Goal: Transaction & Acquisition: Book appointment/travel/reservation

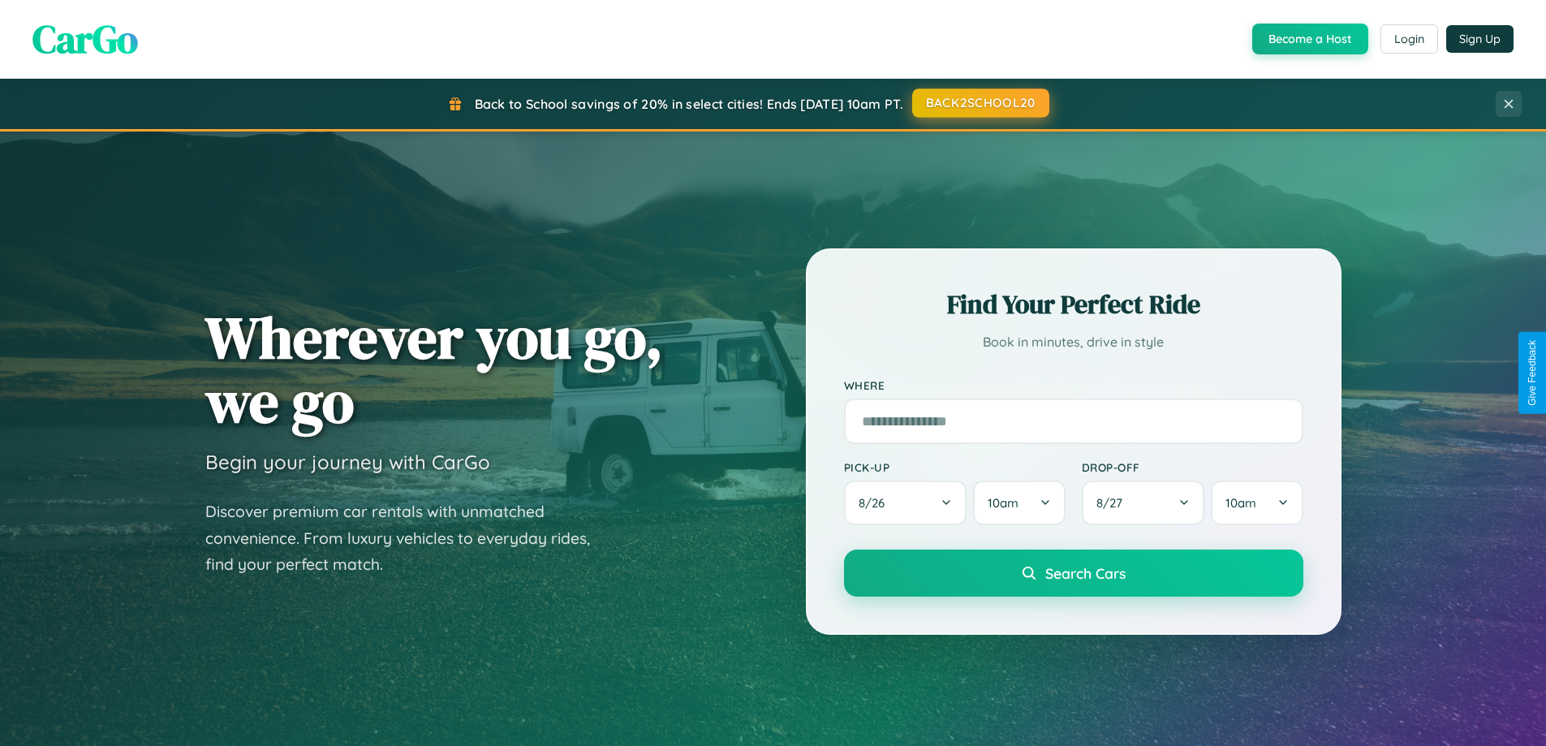
click at [980, 103] on button "BACK2SCHOOL20" at bounding box center [980, 102] width 137 height 29
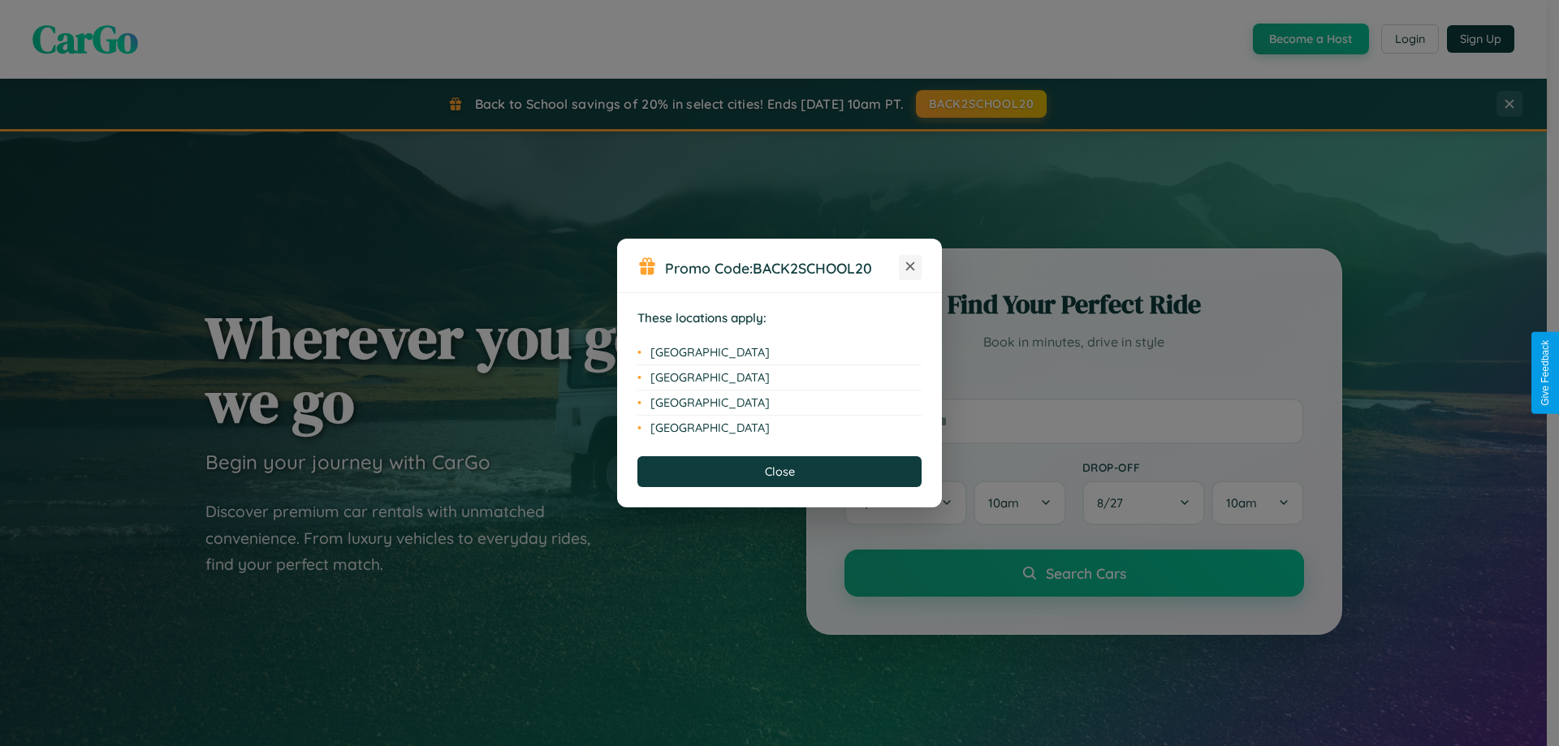
click at [910, 267] on icon at bounding box center [910, 266] width 9 height 9
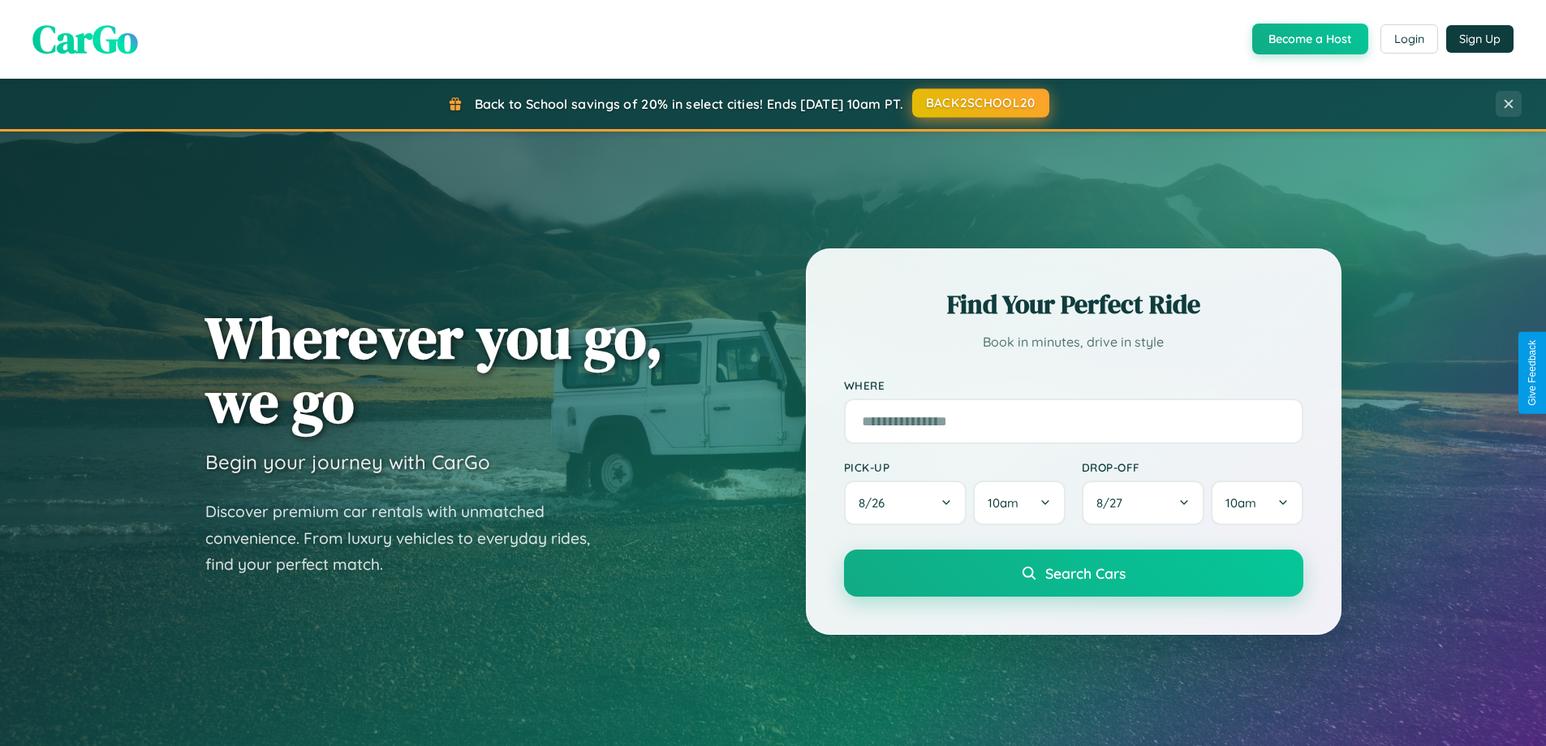
click at [980, 103] on button "BACK2SCHOOL20" at bounding box center [980, 102] width 137 height 29
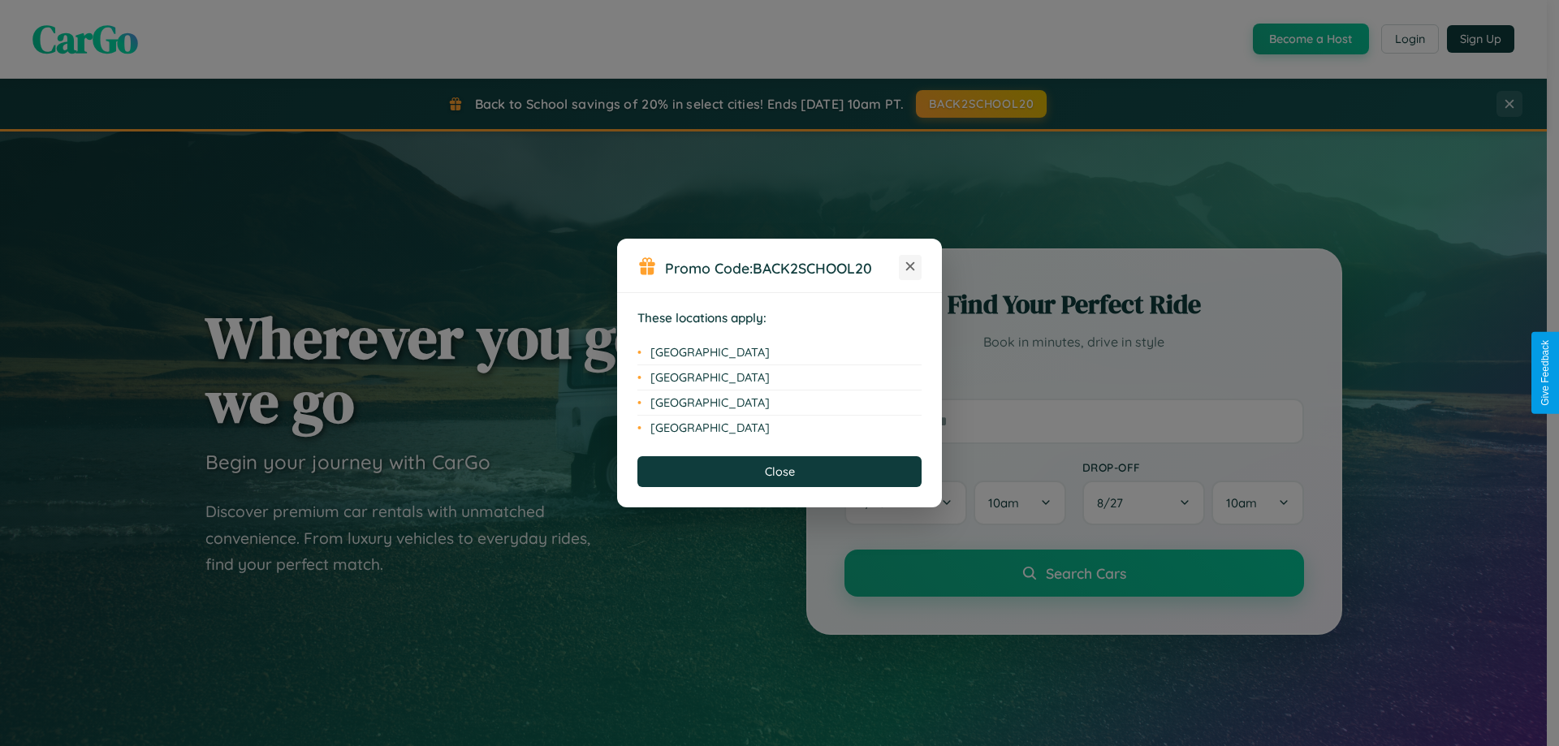
click at [910, 267] on icon at bounding box center [910, 266] width 9 height 9
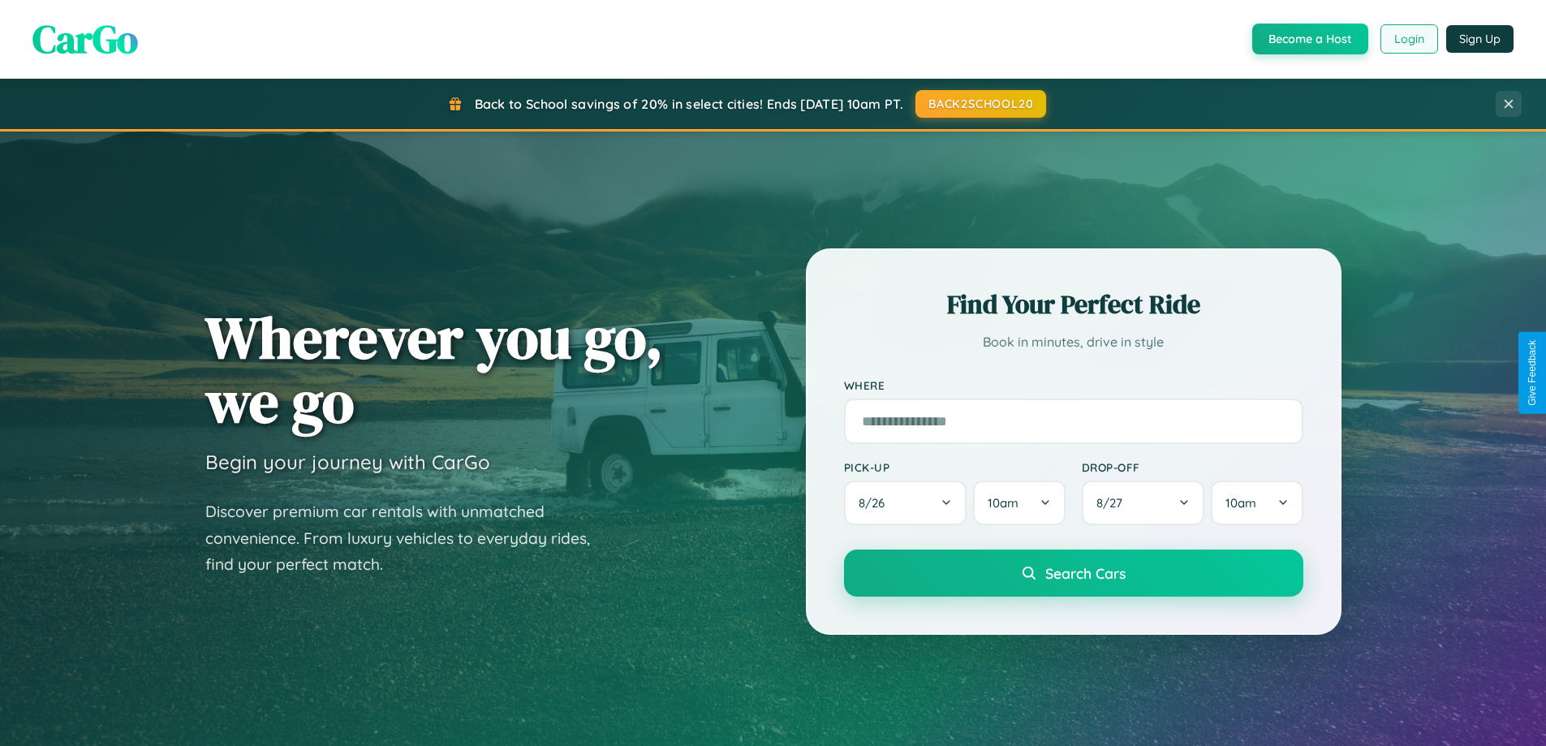
click at [1408, 39] on button "Login" at bounding box center [1410, 38] width 58 height 29
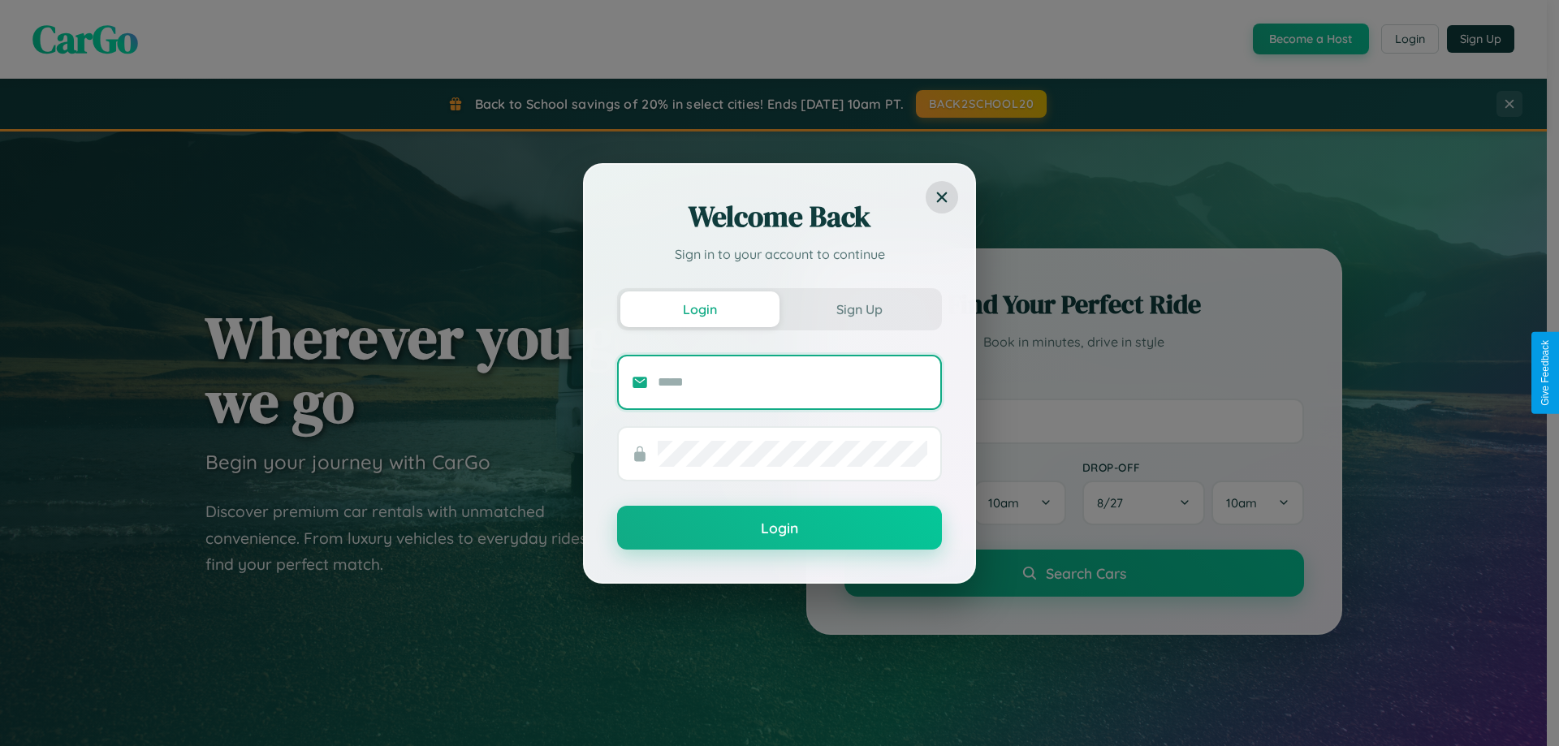
click at [792, 382] on input "text" at bounding box center [792, 382] width 269 height 26
type input "**********"
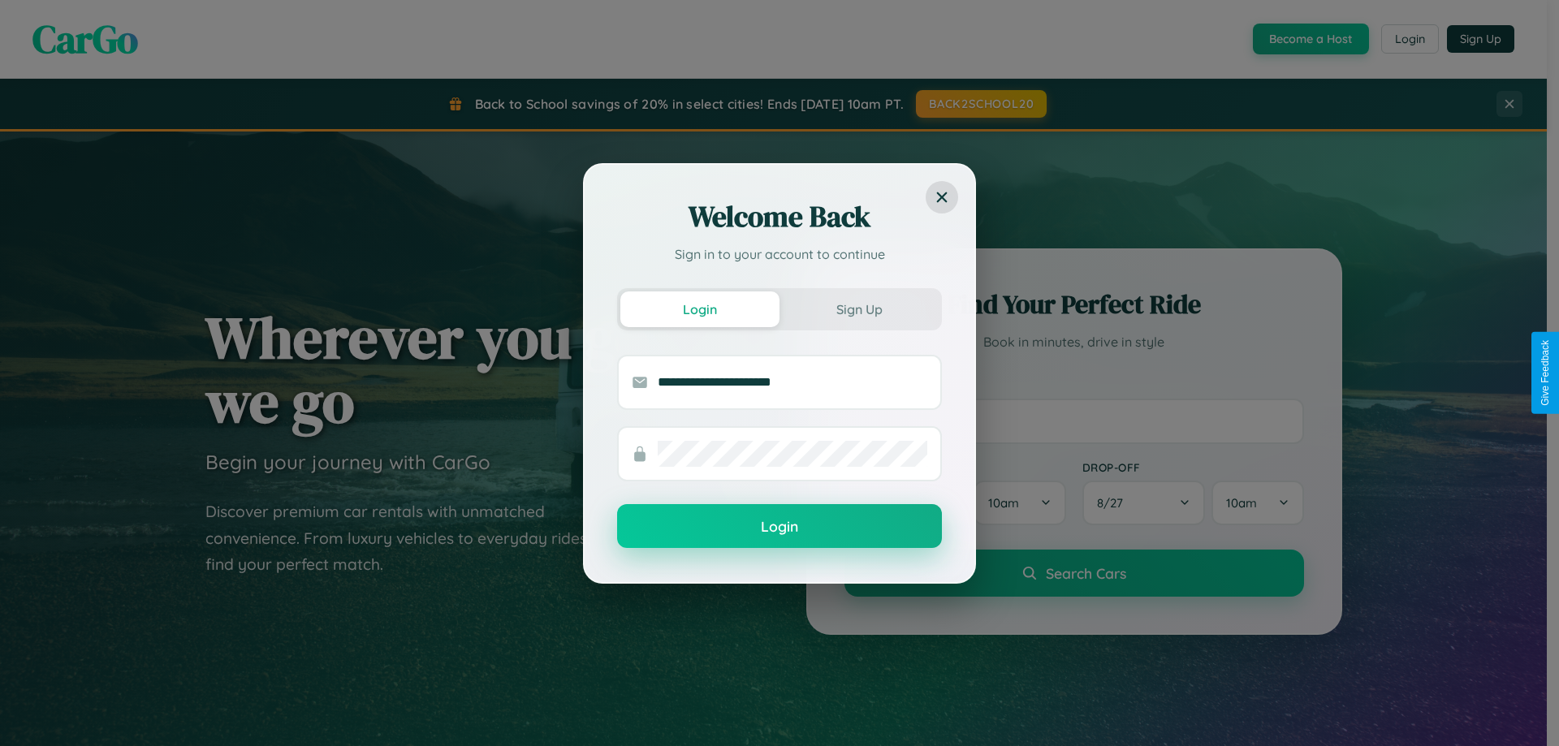
click at [779, 527] on button "Login" at bounding box center [779, 526] width 325 height 44
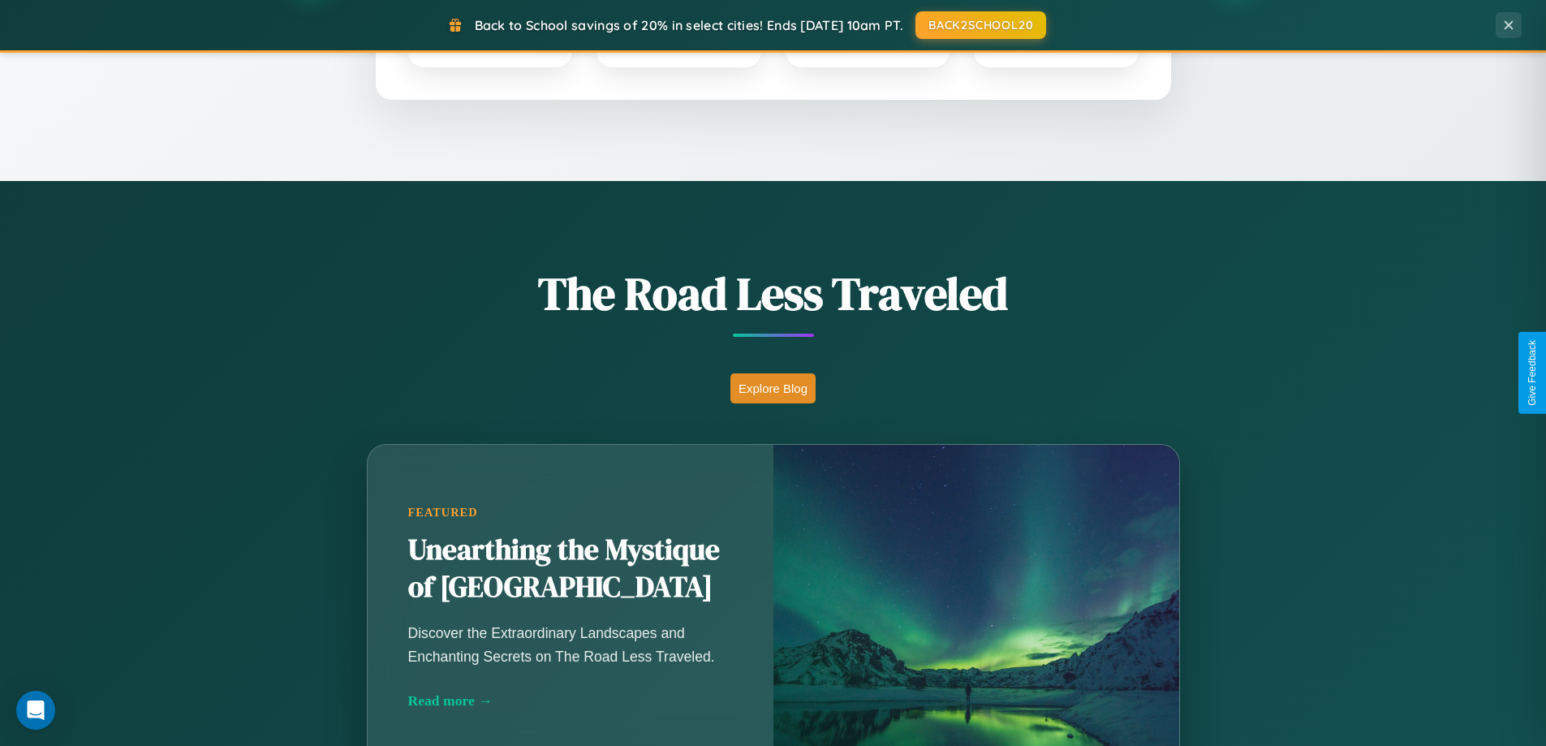
scroll to position [1117, 0]
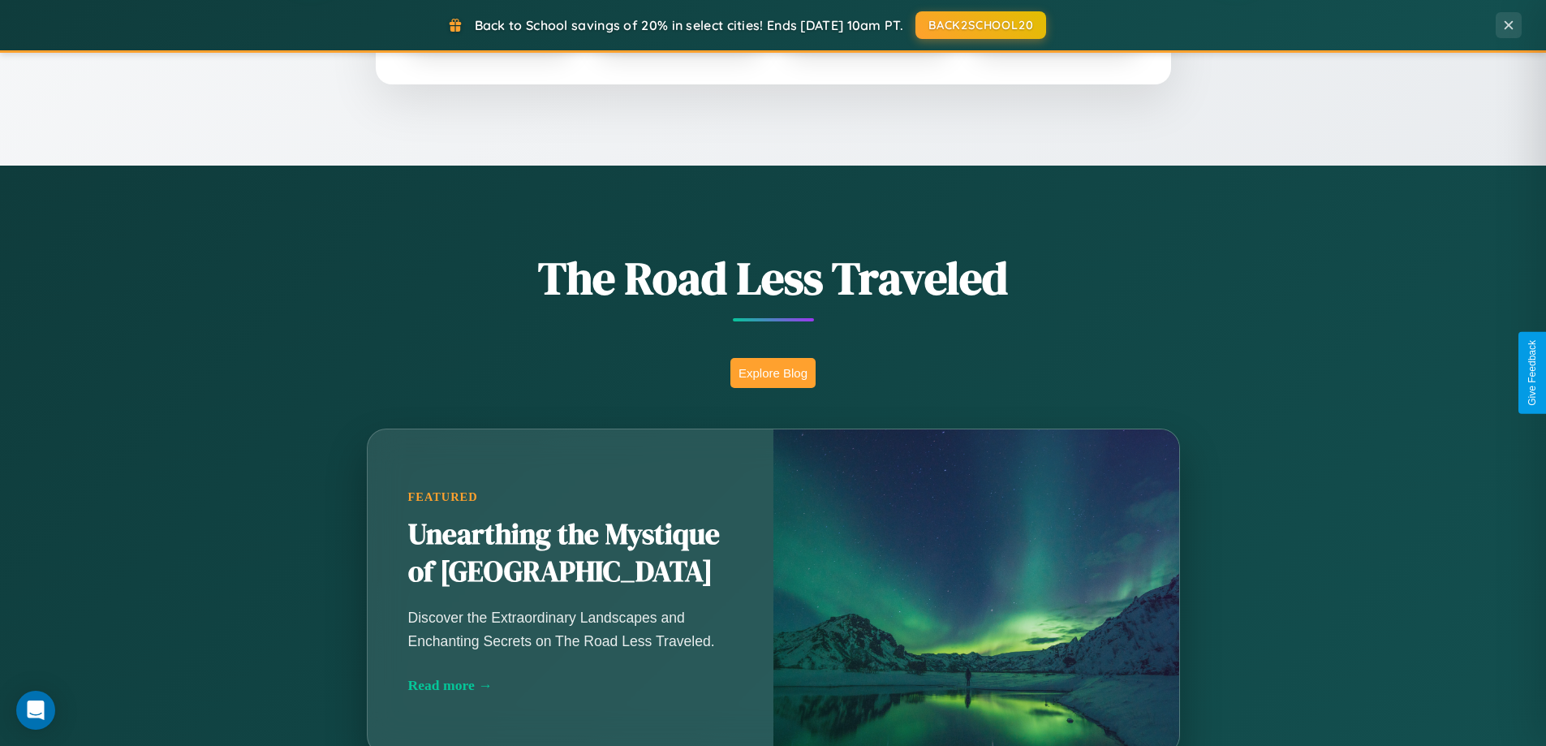
click at [773, 373] on button "Explore Blog" at bounding box center [773, 373] width 85 height 30
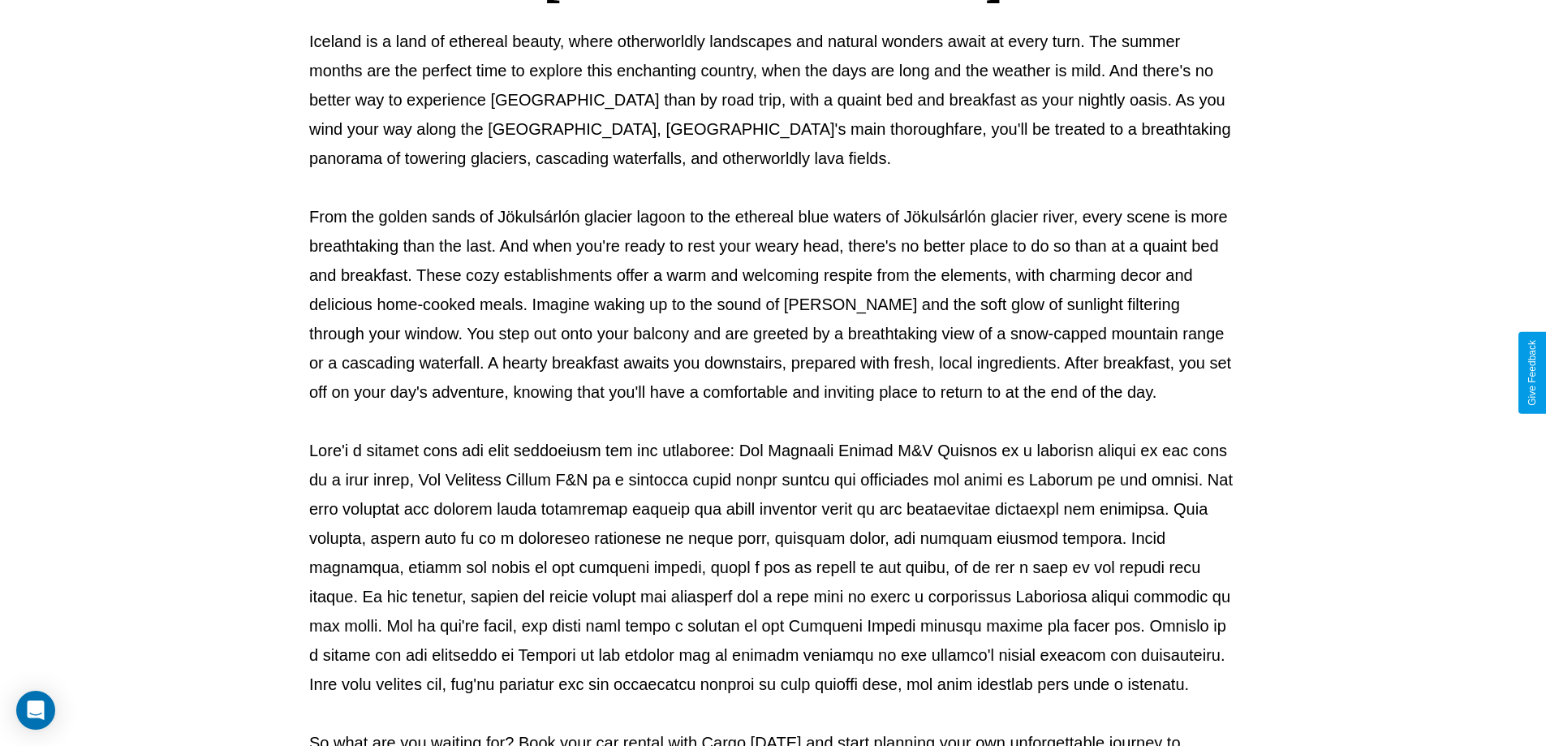
scroll to position [525, 0]
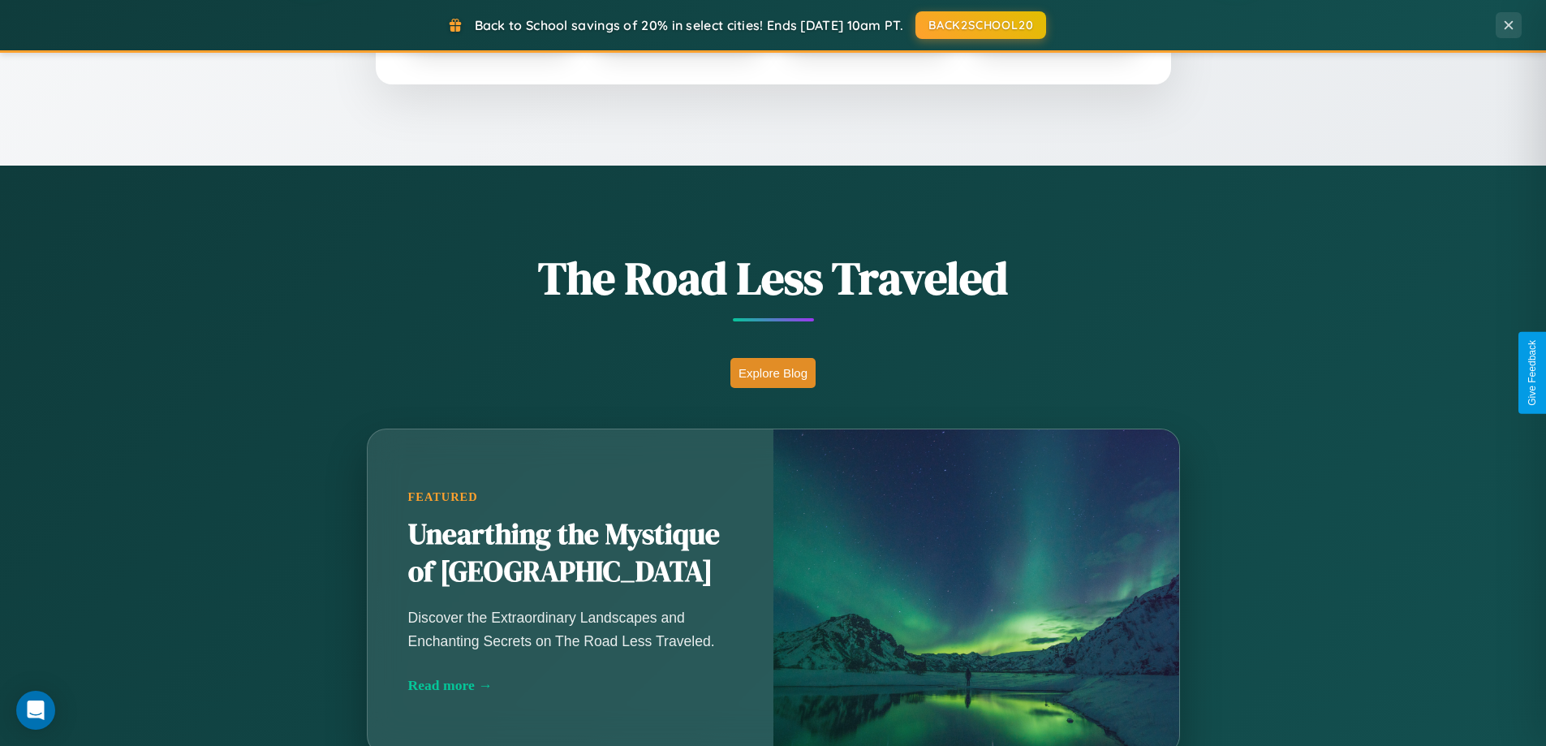
scroll to position [2608, 0]
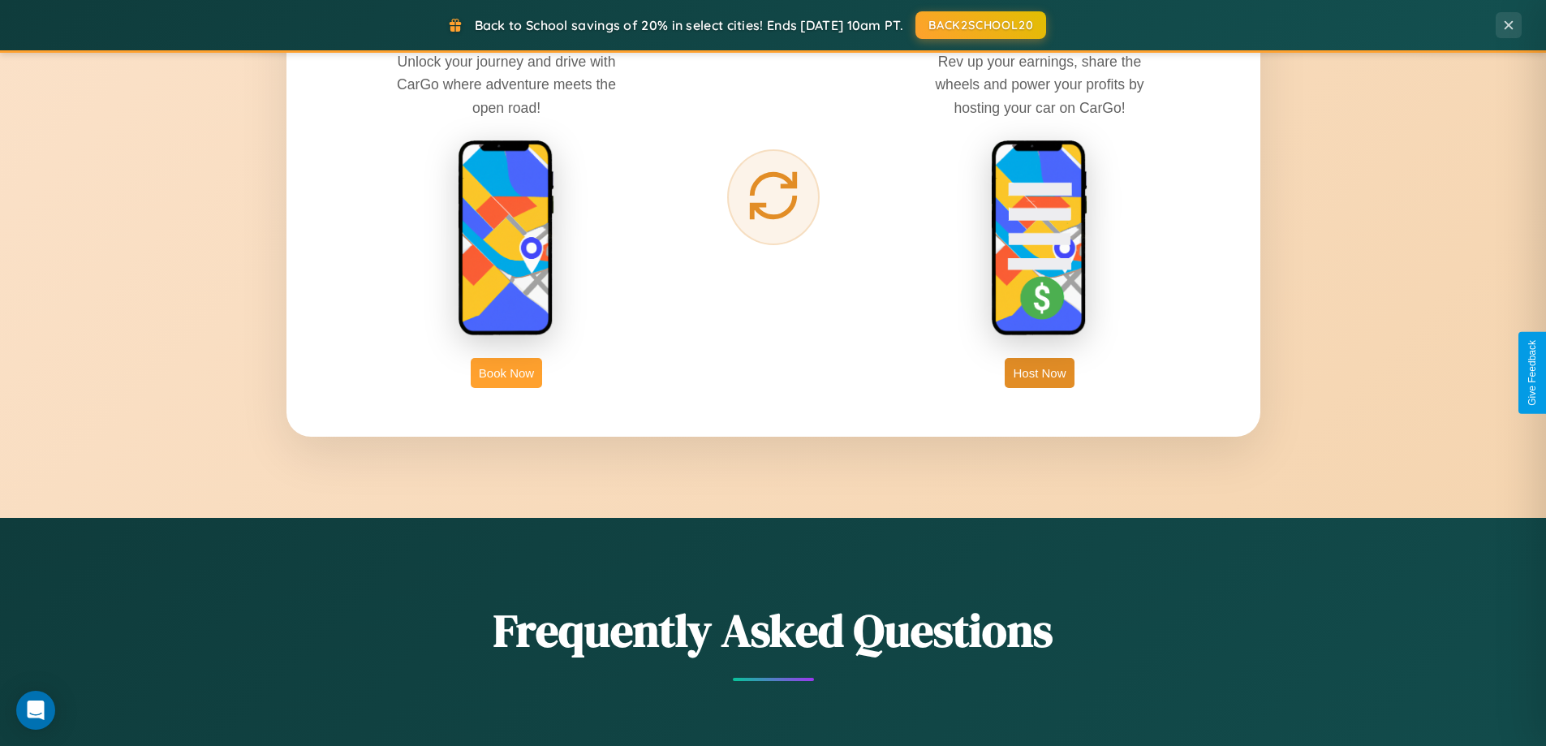
click at [507, 373] on button "Book Now" at bounding box center [506, 373] width 71 height 30
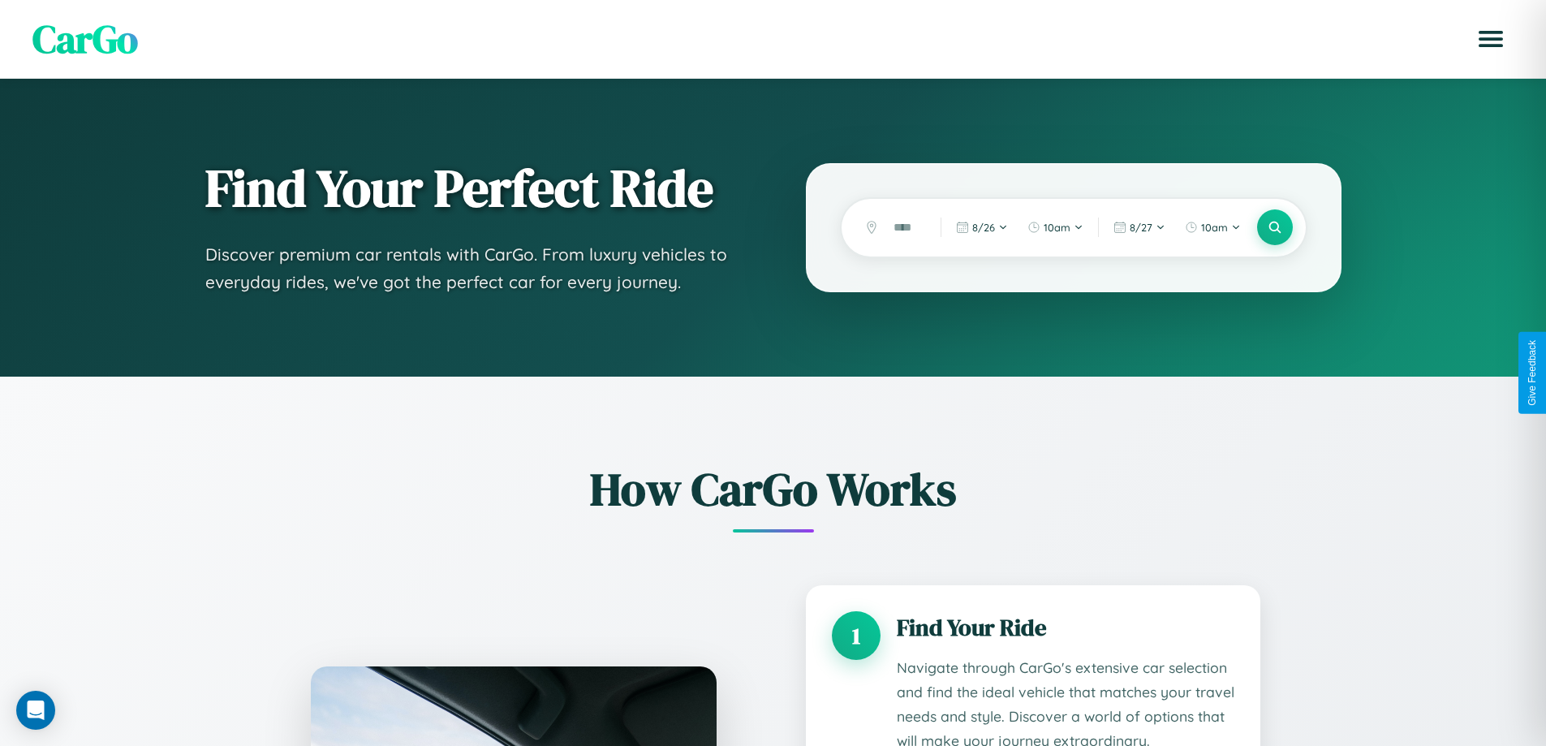
scroll to position [1353, 0]
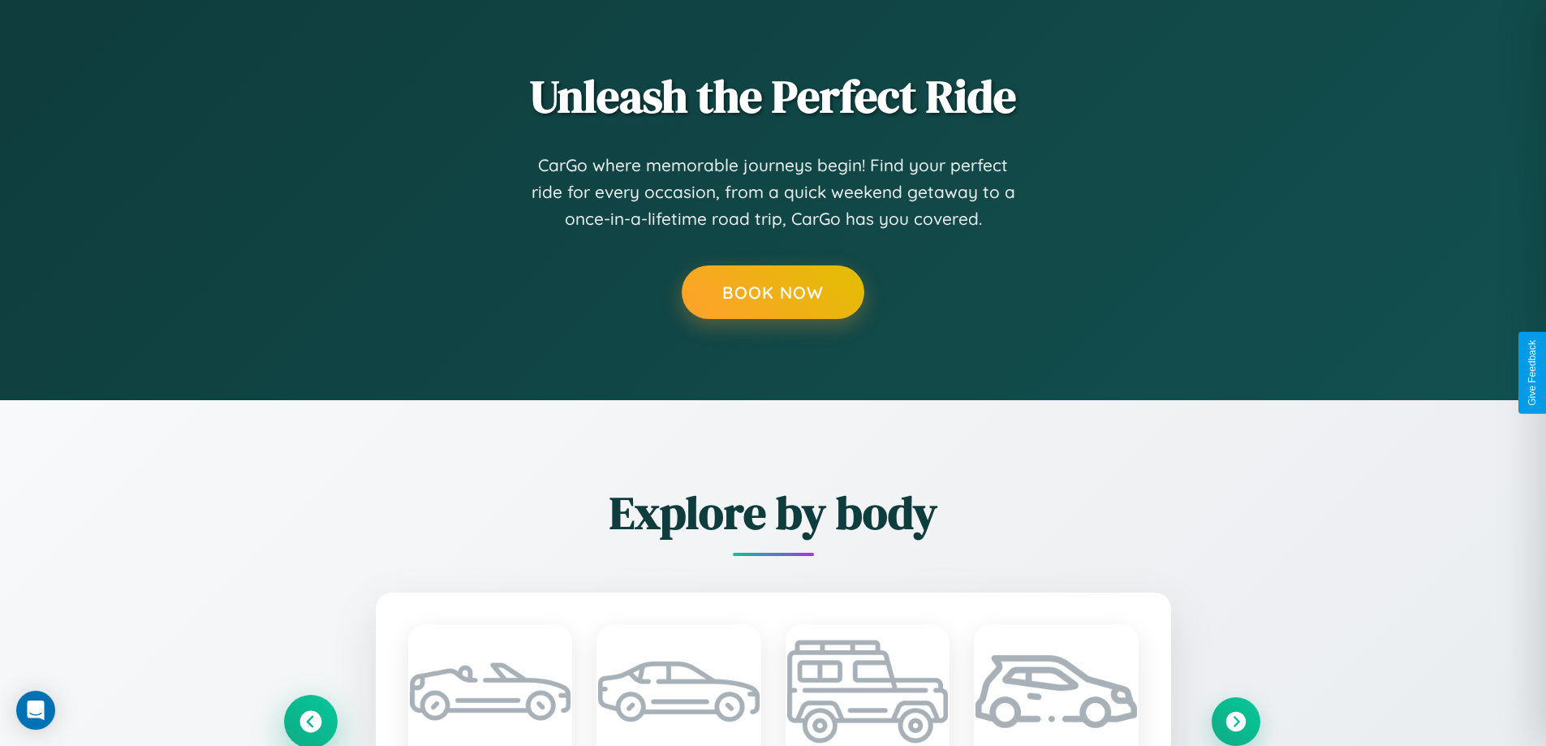
click at [310, 721] on icon at bounding box center [311, 721] width 22 height 22
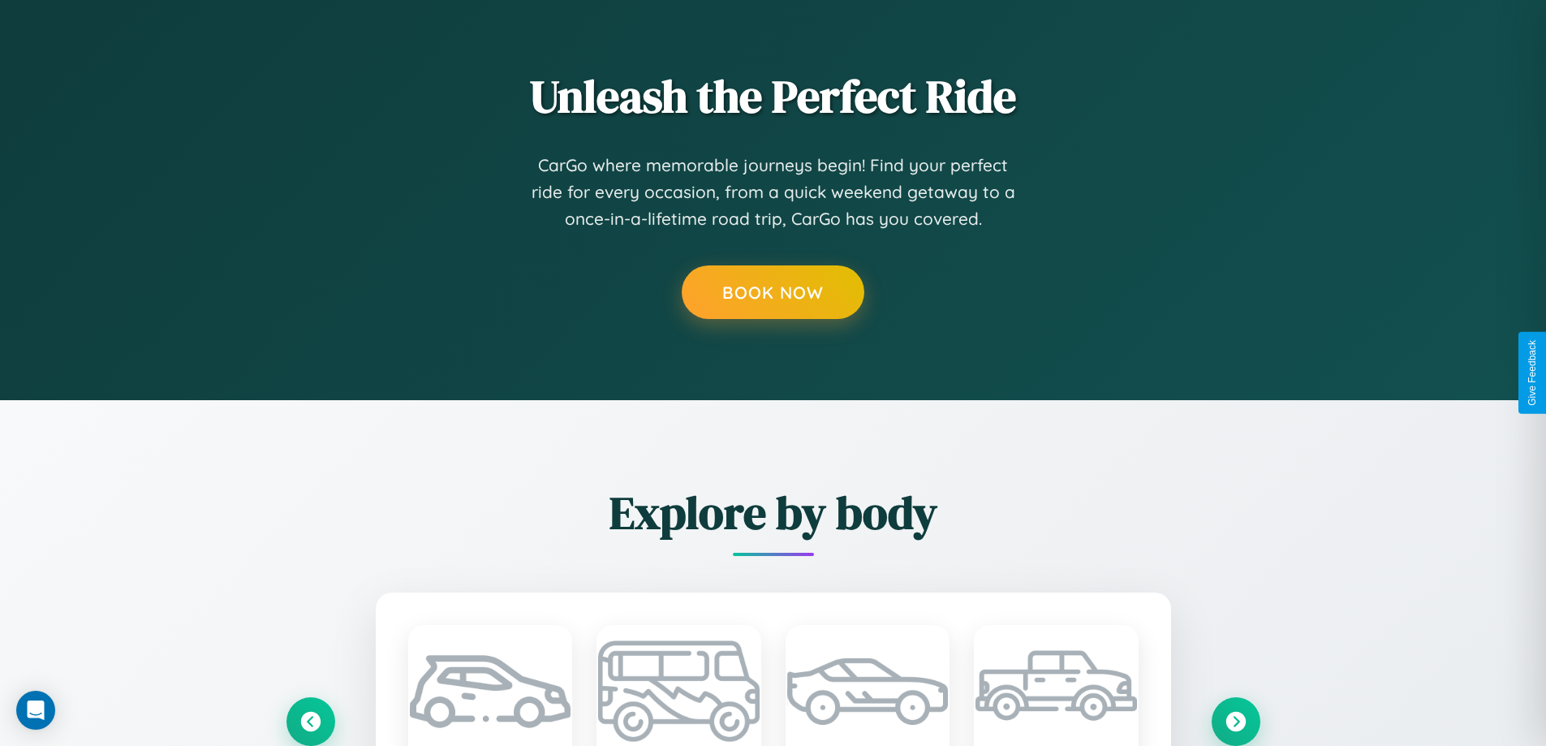
scroll to position [0, 0]
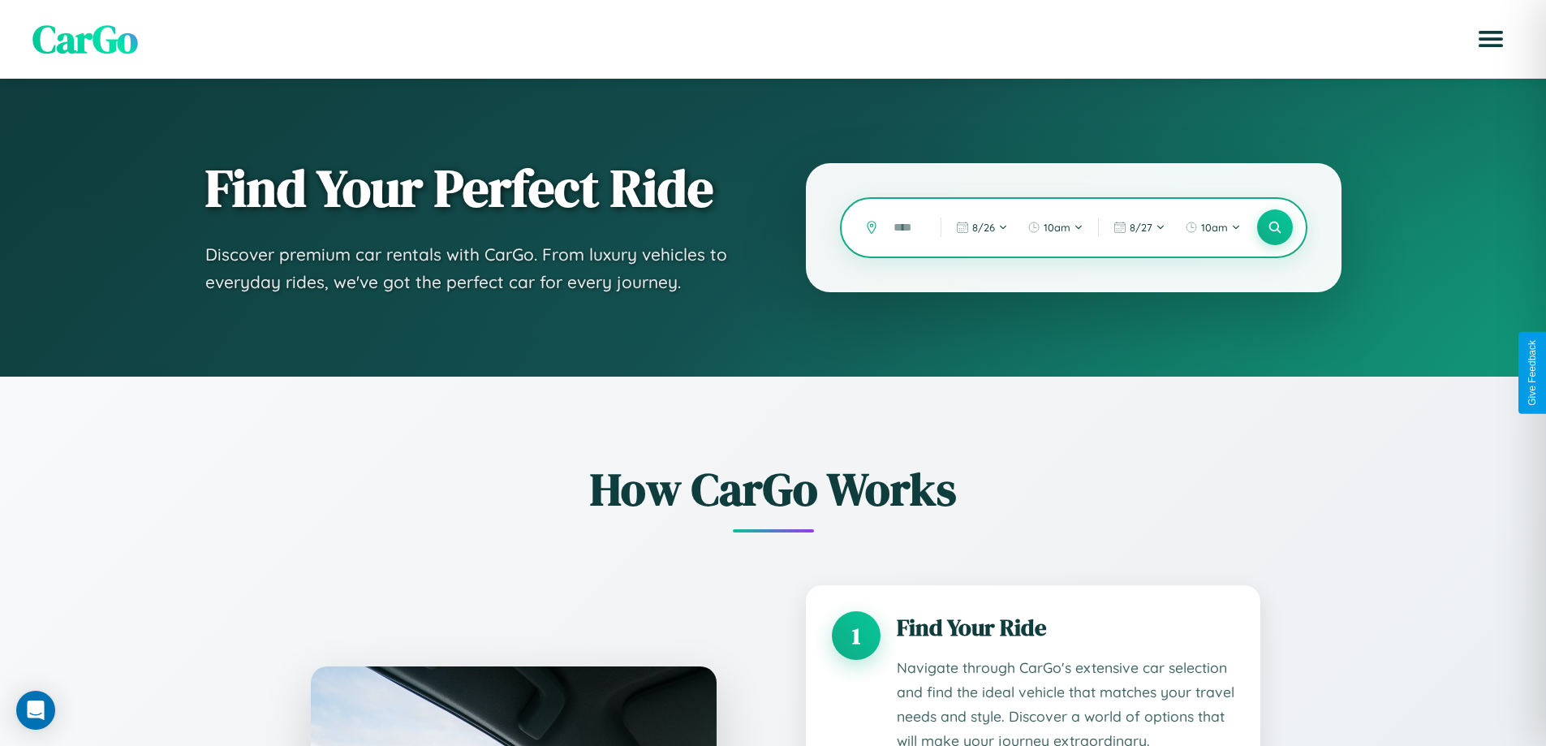
click at [905, 227] on input "text" at bounding box center [905, 227] width 39 height 28
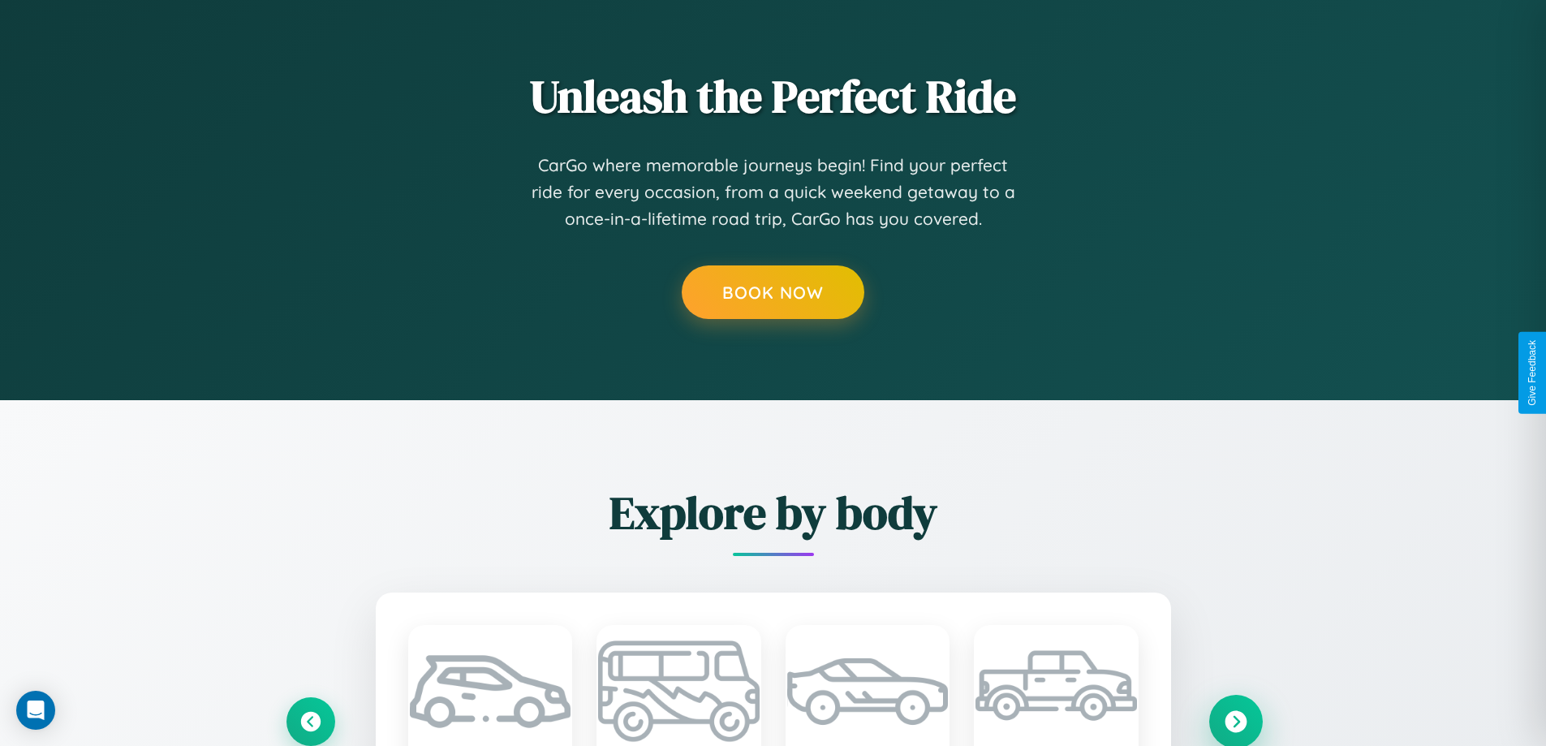
click at [1235, 720] on icon at bounding box center [1236, 721] width 22 height 22
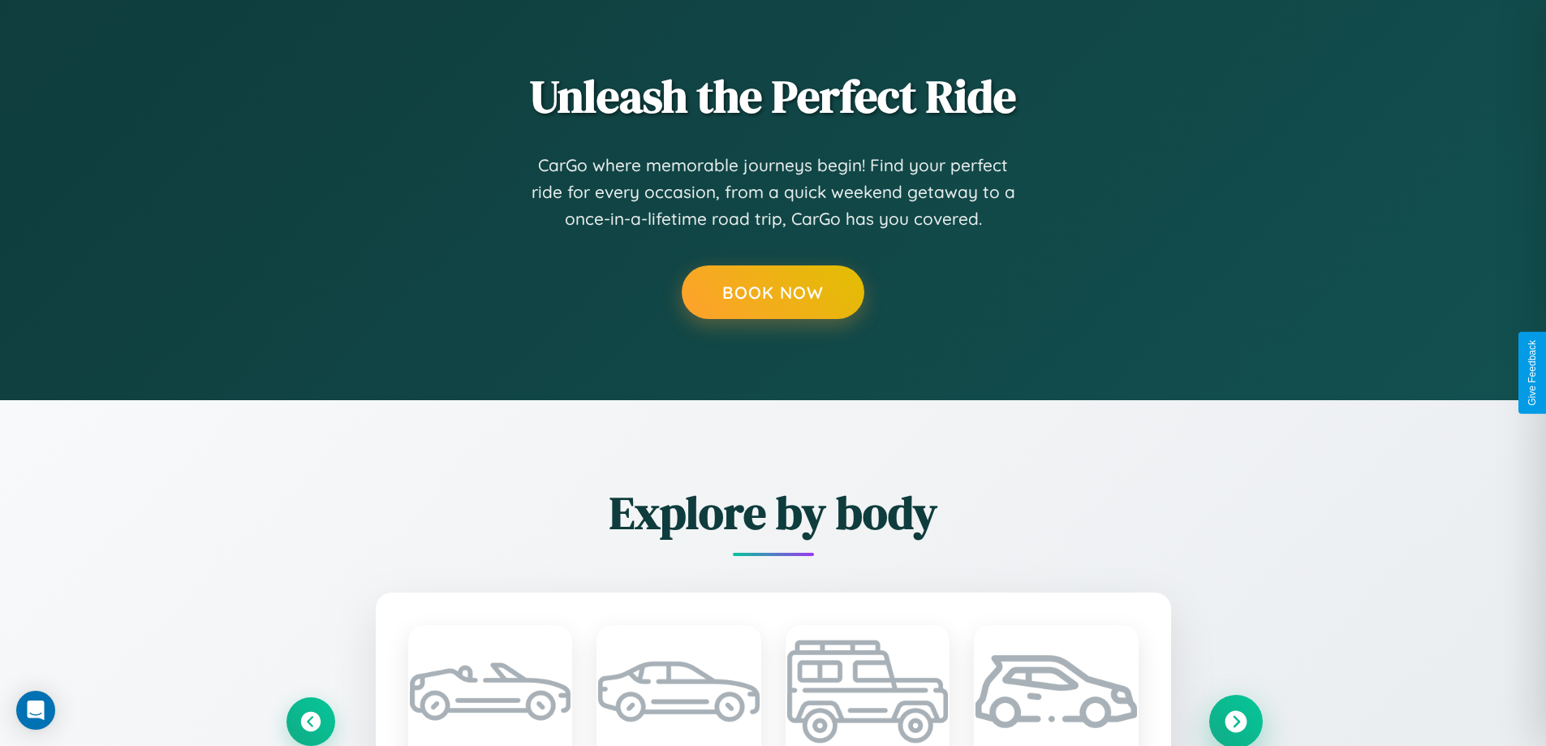
click at [1235, 720] on icon at bounding box center [1236, 721] width 22 height 22
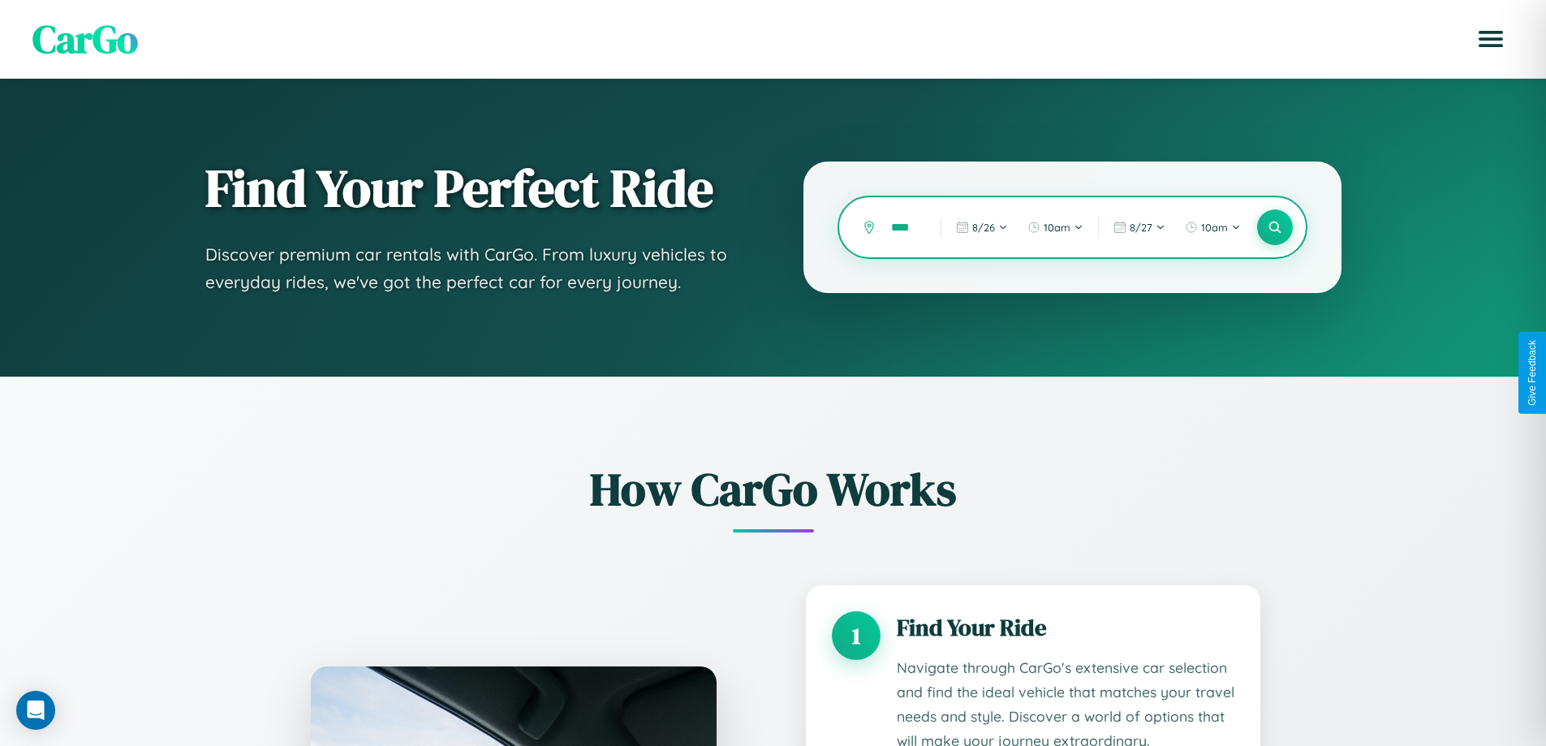
scroll to position [0, 0]
type input "*"
type input "*****"
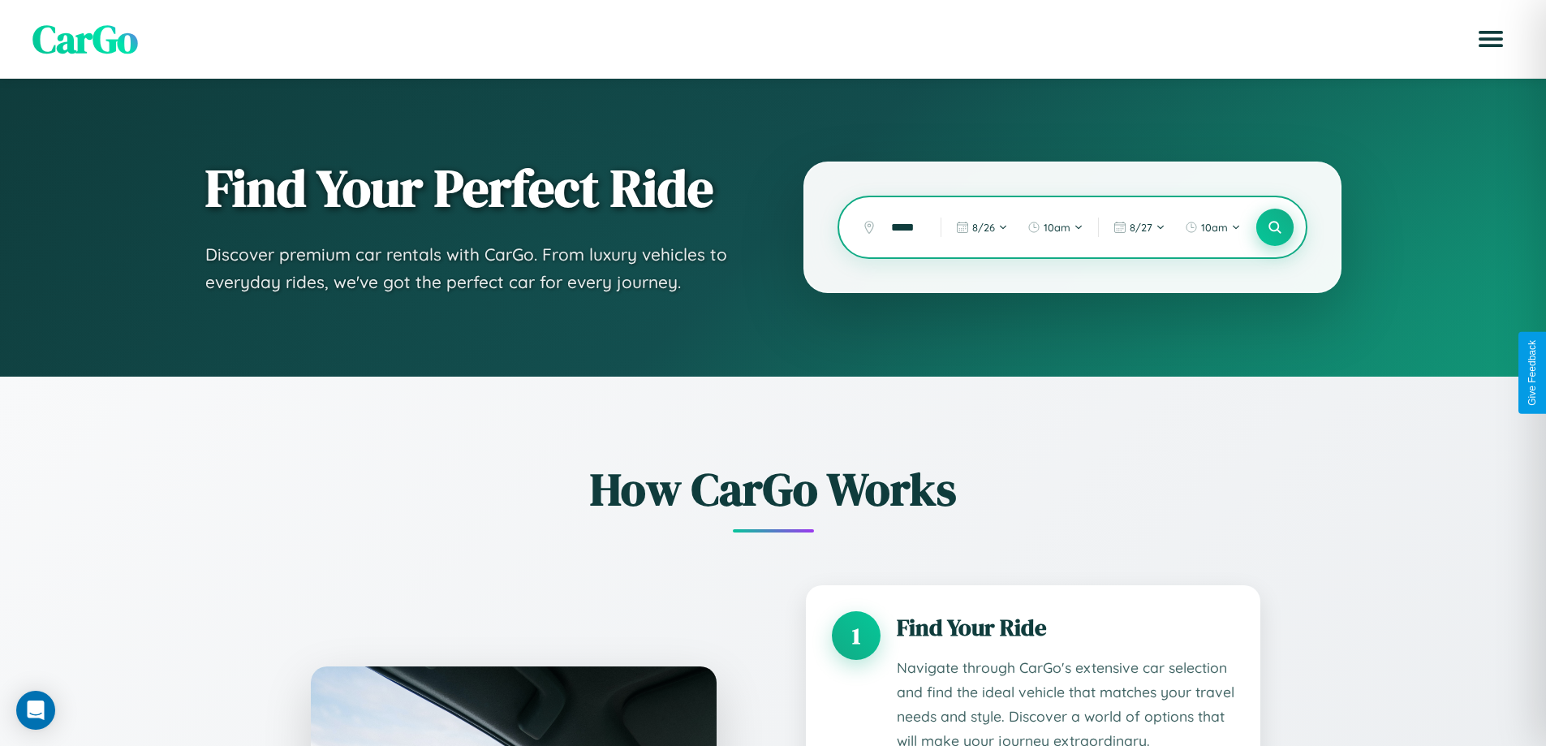
click at [1274, 227] on icon at bounding box center [1274, 227] width 15 height 15
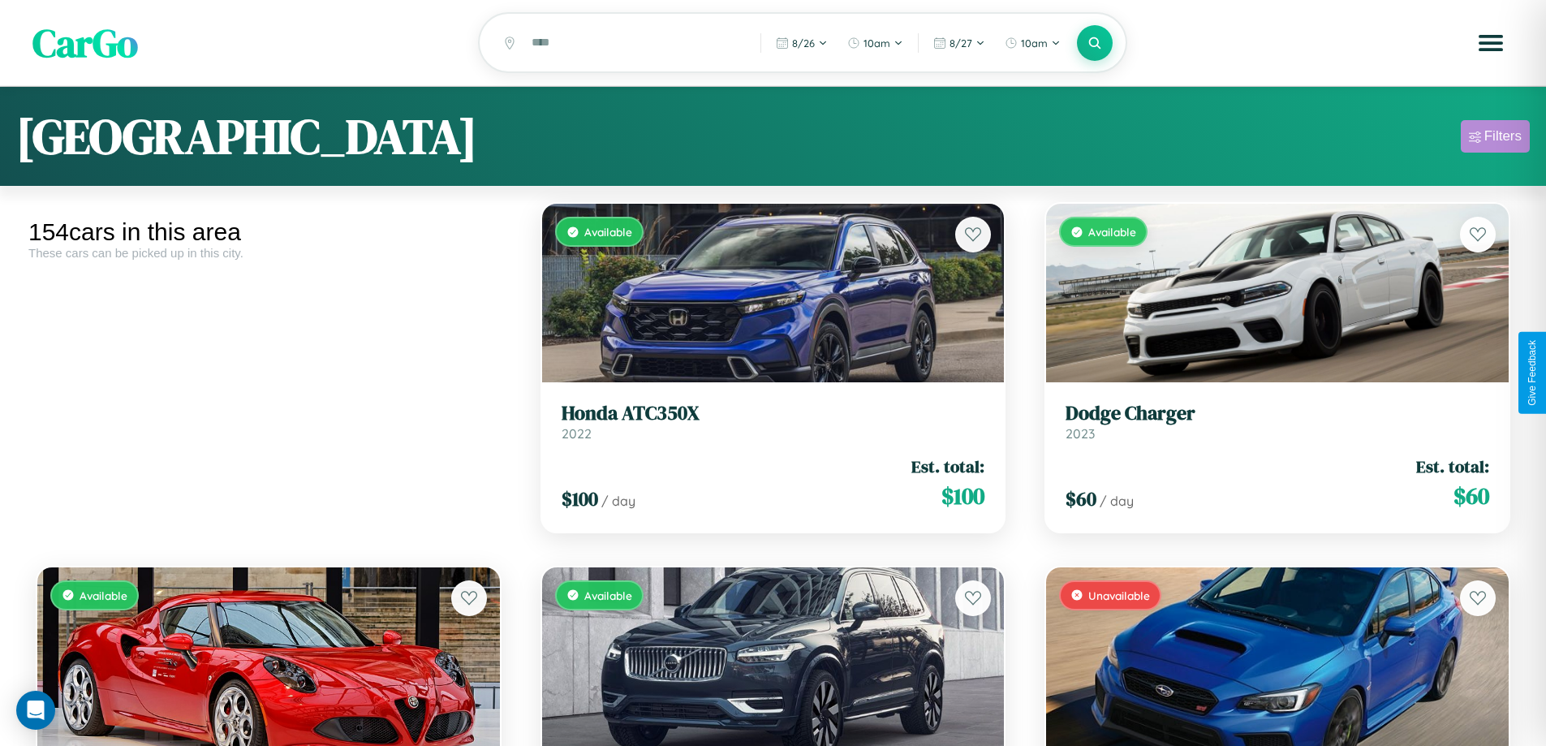
click at [1495, 139] on div "Filters" at bounding box center [1503, 136] width 37 height 16
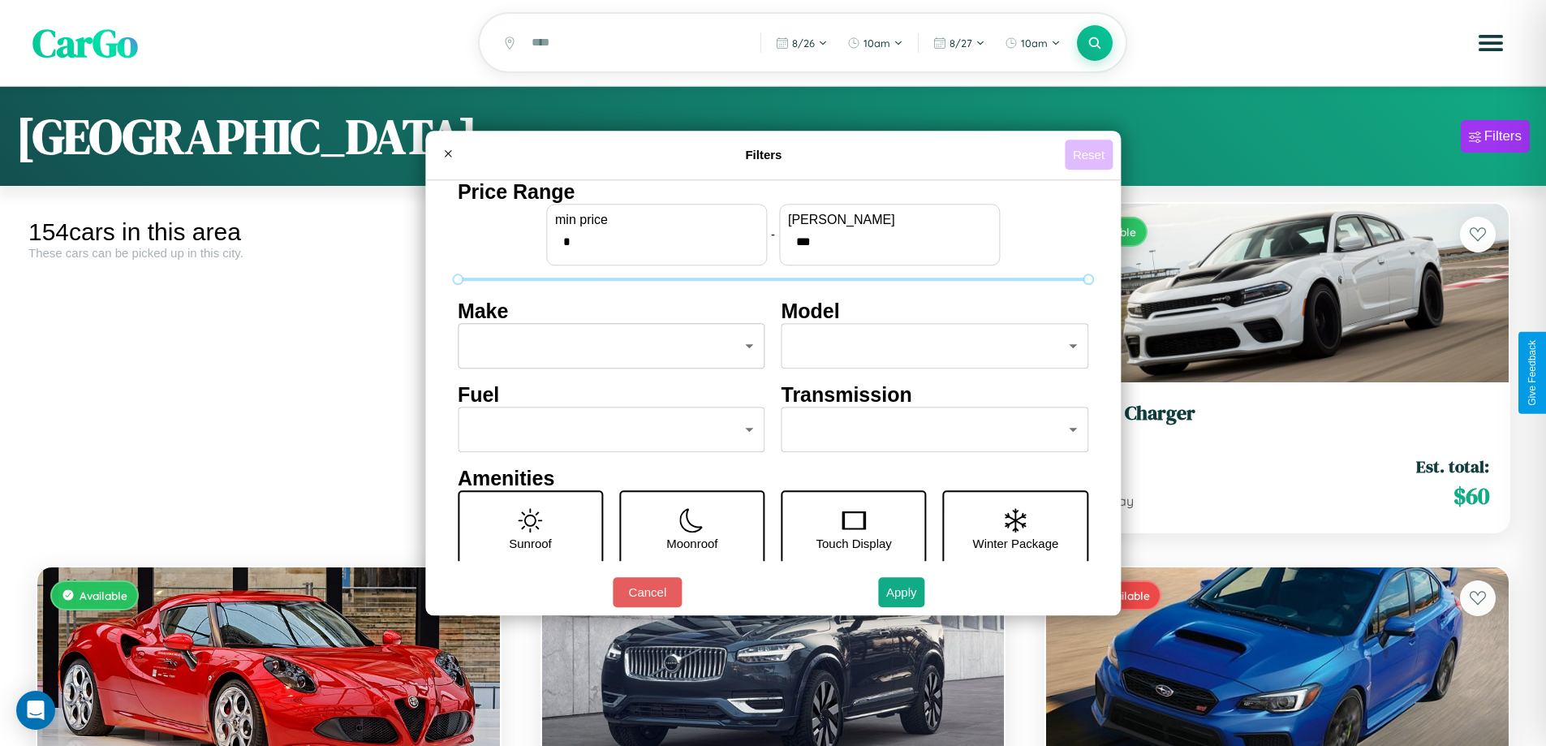
click at [1091, 154] on button "Reset" at bounding box center [1089, 155] width 48 height 30
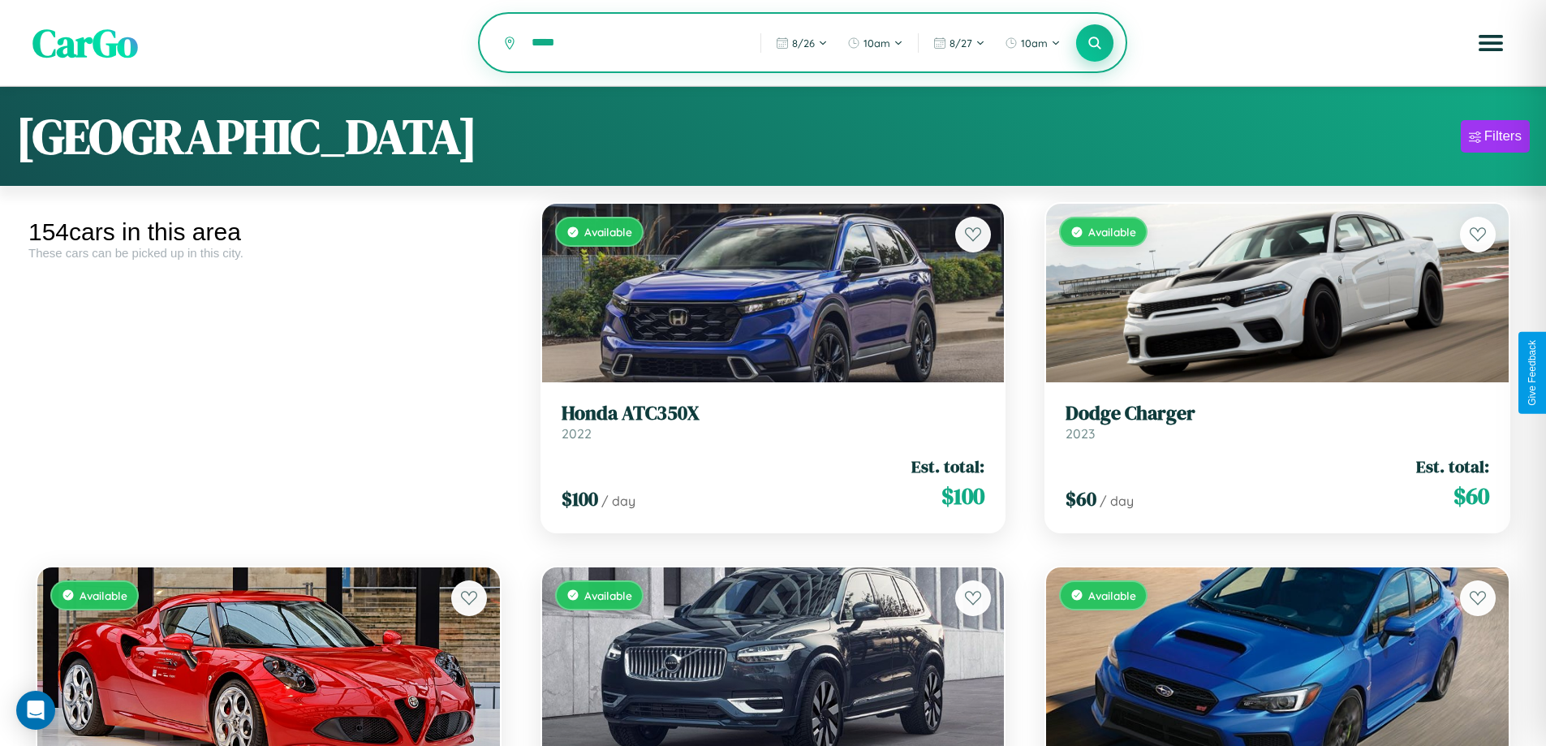
type input "*****"
click at [1095, 44] on icon at bounding box center [1095, 42] width 15 height 15
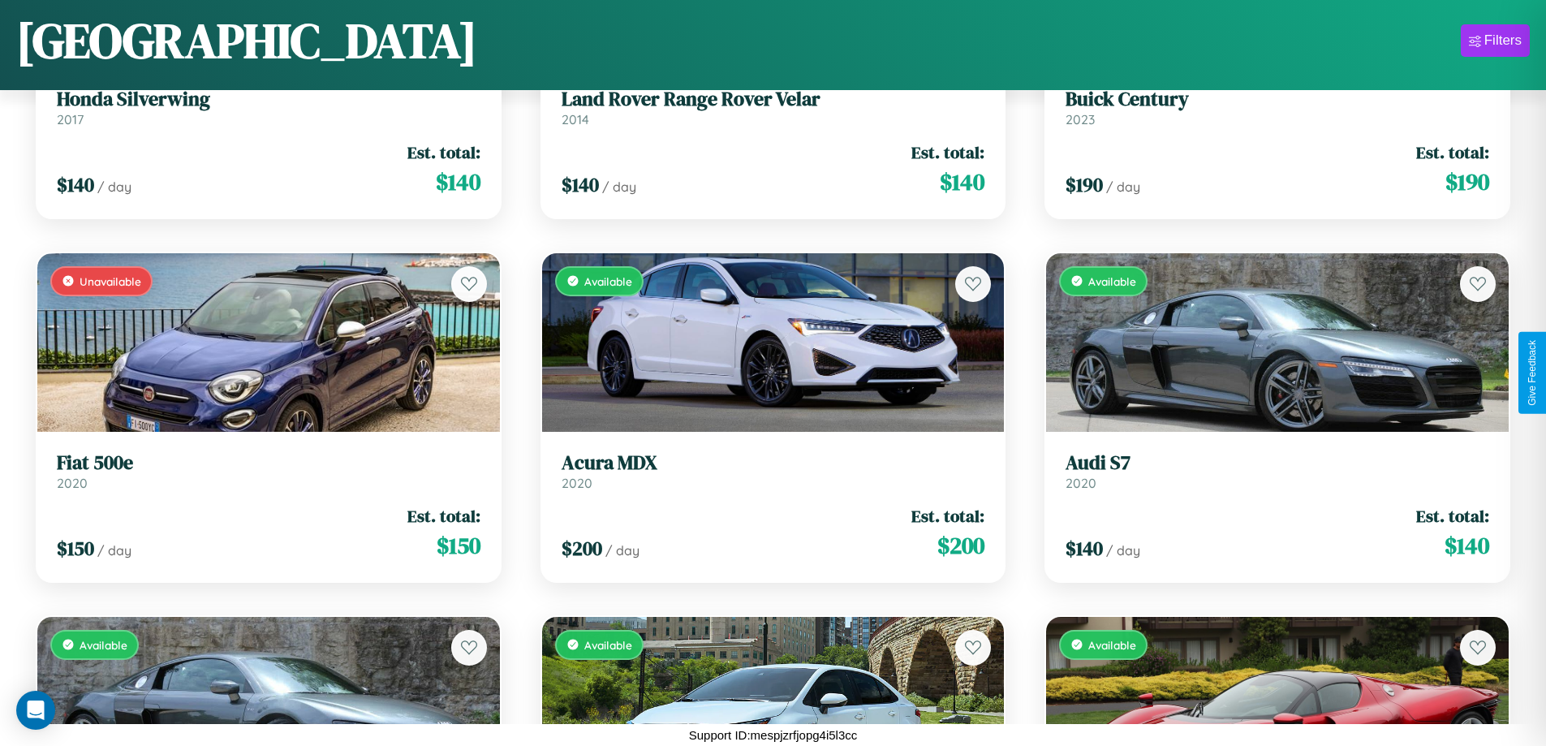
scroll to position [9316, 0]
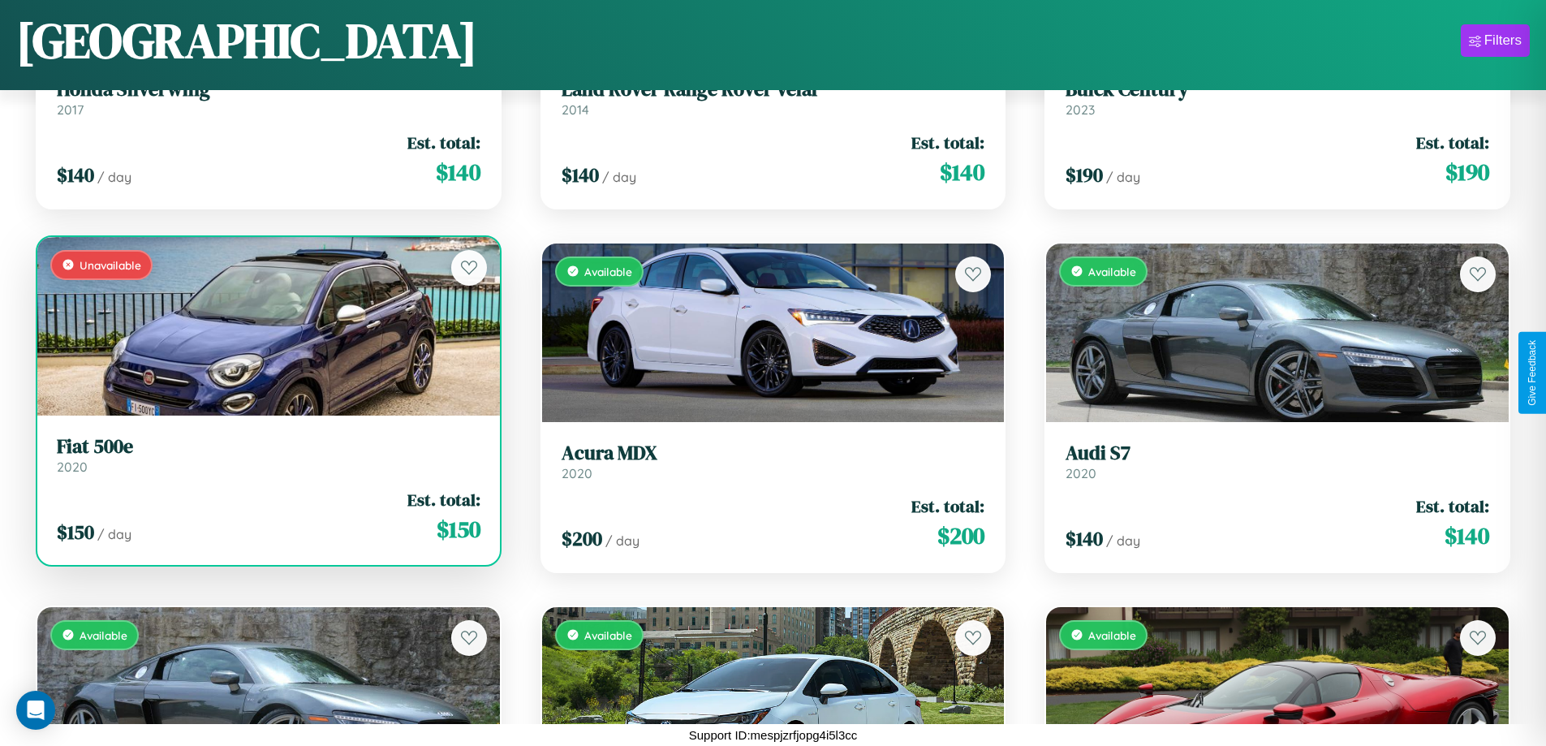
click at [266, 326] on div "Unavailable" at bounding box center [268, 326] width 463 height 179
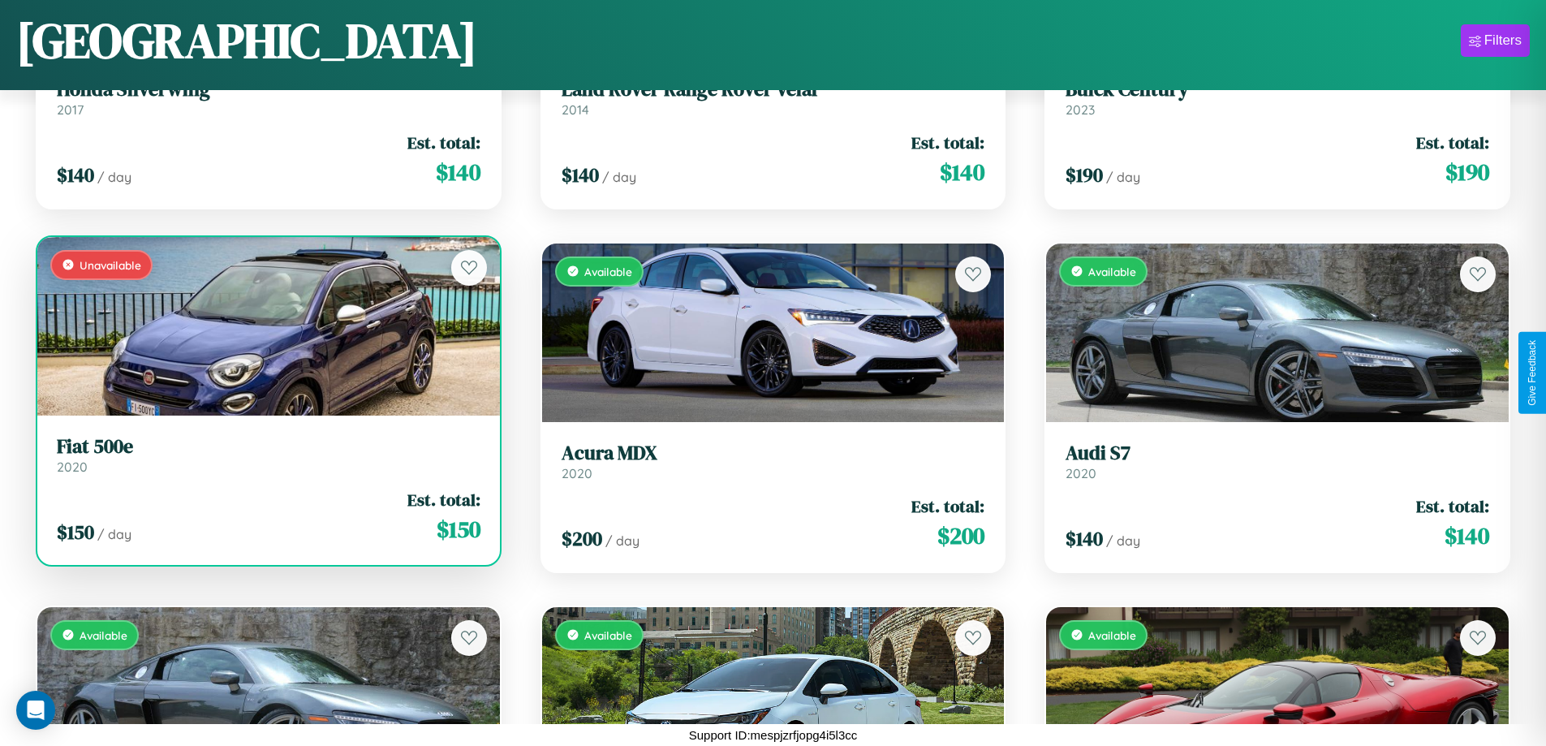
click at [266, 326] on div "Unavailable" at bounding box center [268, 326] width 463 height 179
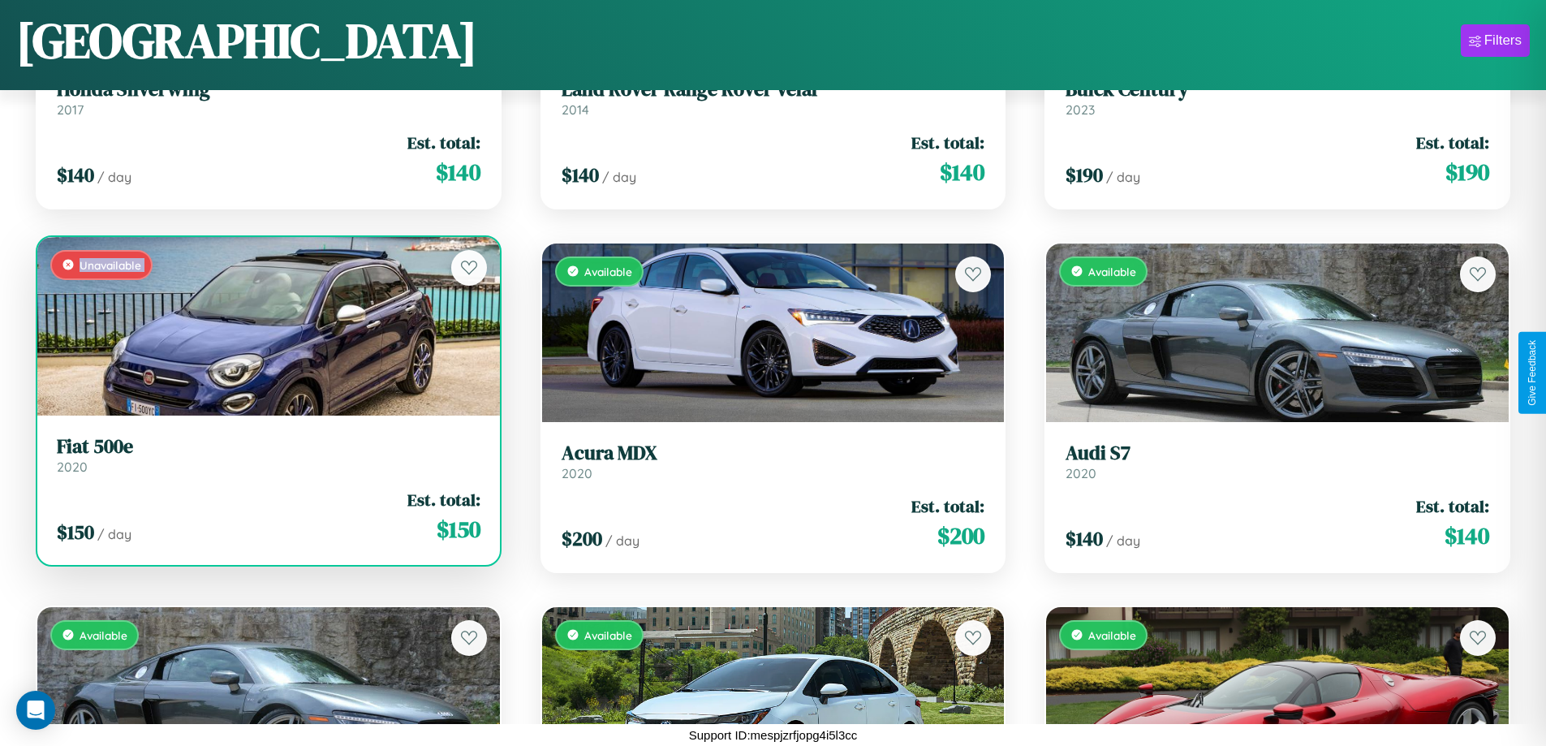
click at [266, 326] on div "Unavailable" at bounding box center [268, 326] width 463 height 179
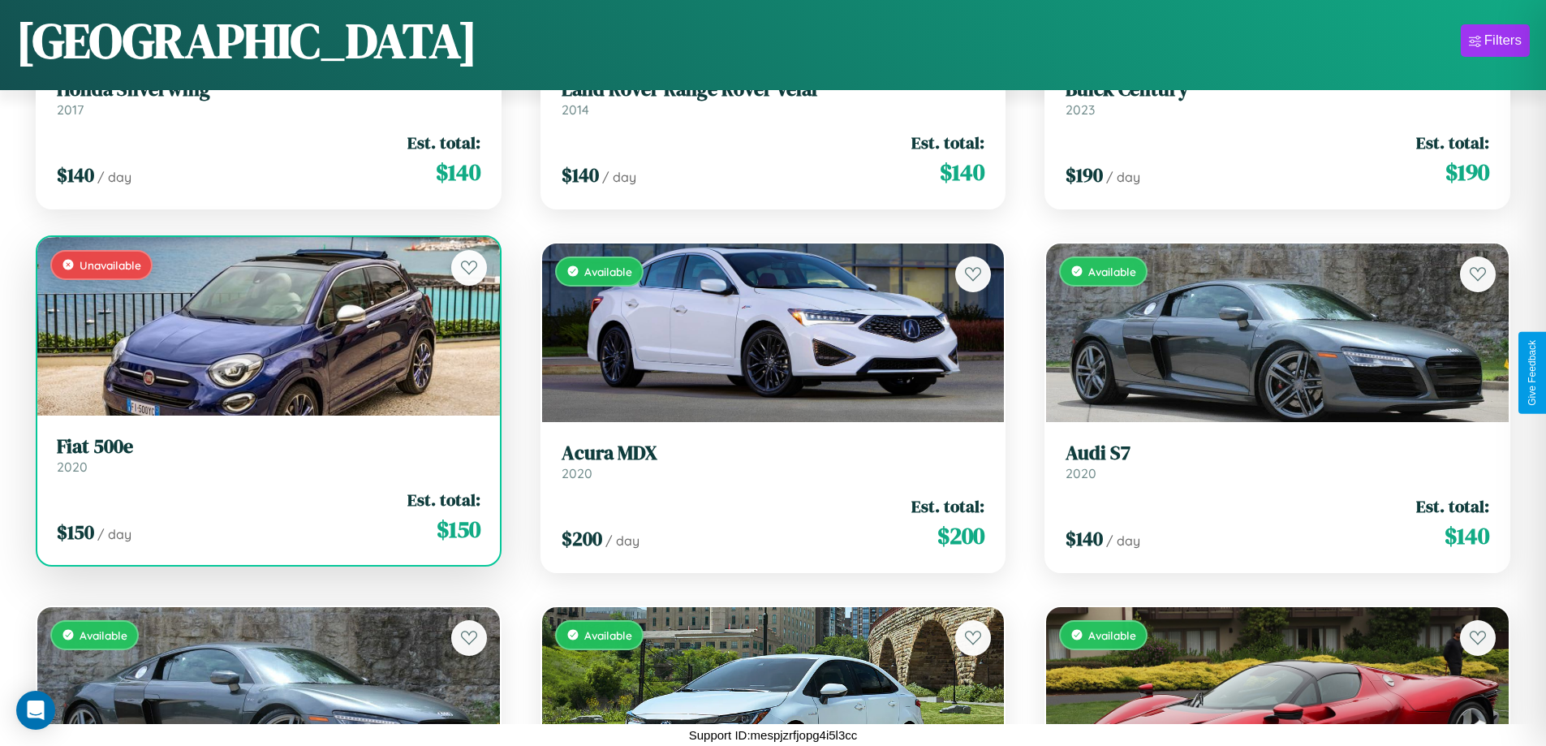
click at [266, 326] on div "Unavailable" at bounding box center [268, 326] width 463 height 179
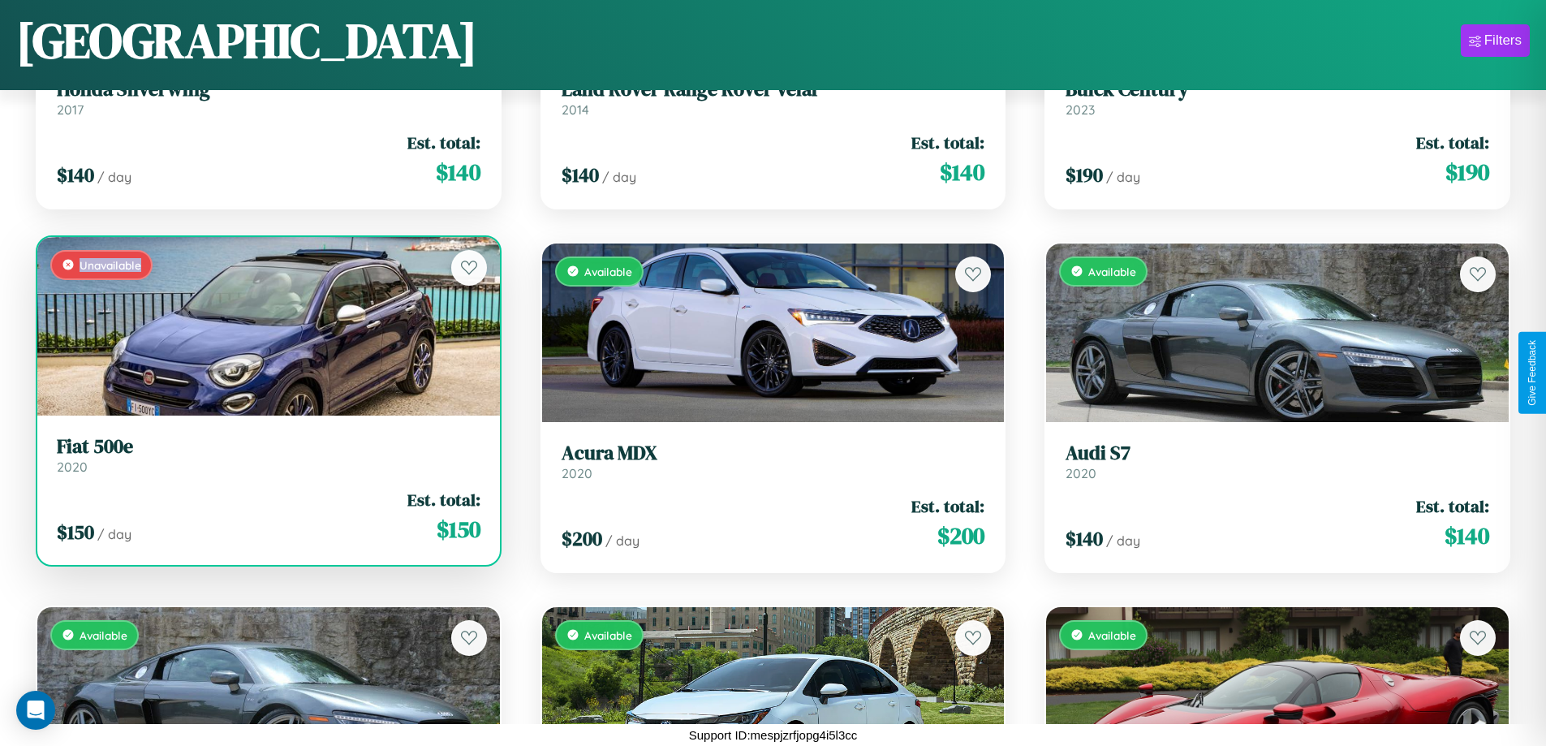
click at [266, 326] on div "Unavailable" at bounding box center [268, 326] width 463 height 179
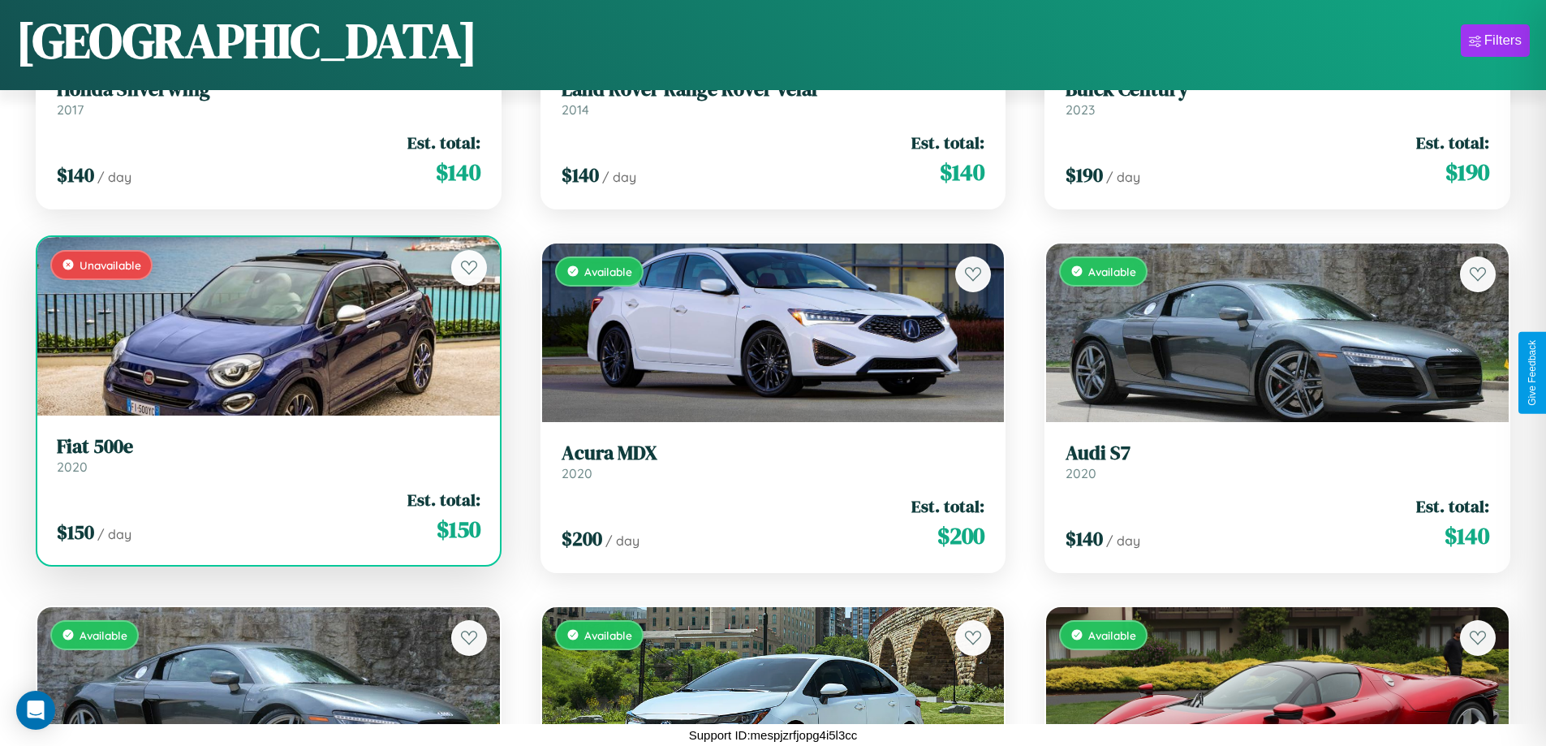
click at [266, 455] on h3 "Fiat 500e" at bounding box center [269, 447] width 424 height 24
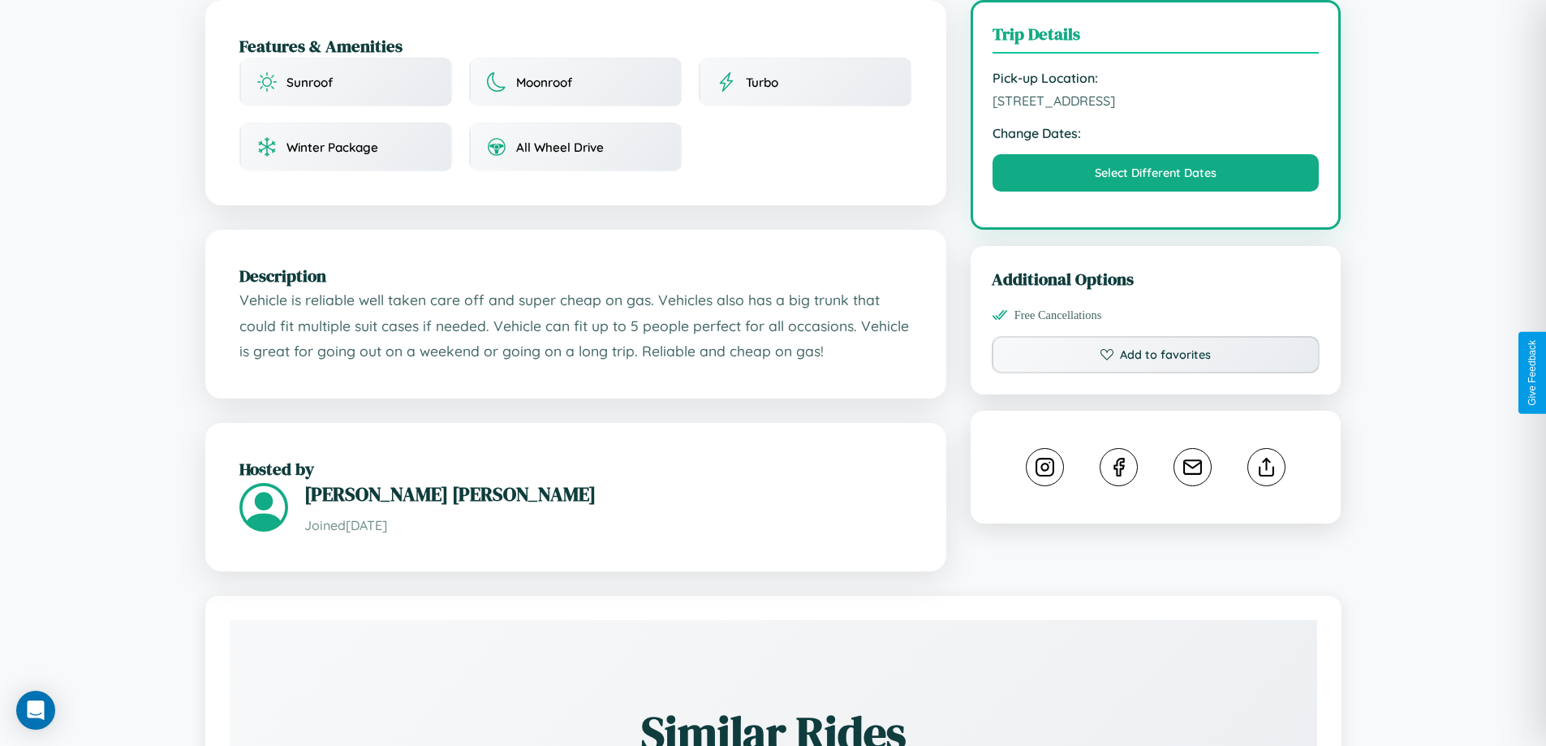
scroll to position [488, 0]
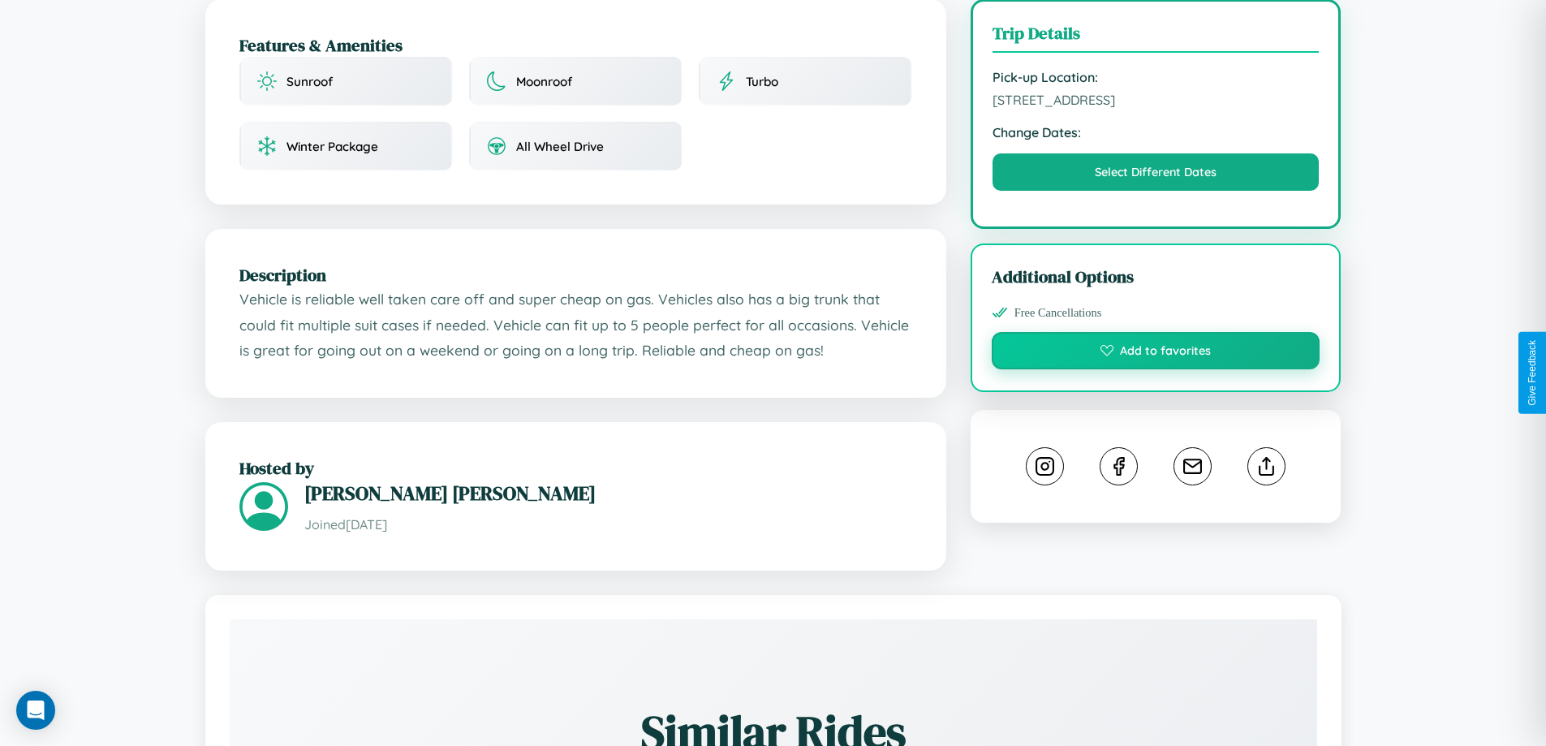
click at [1156, 369] on button "Add to favorites" at bounding box center [1156, 350] width 329 height 37
